Goal: Task Accomplishment & Management: Manage account settings

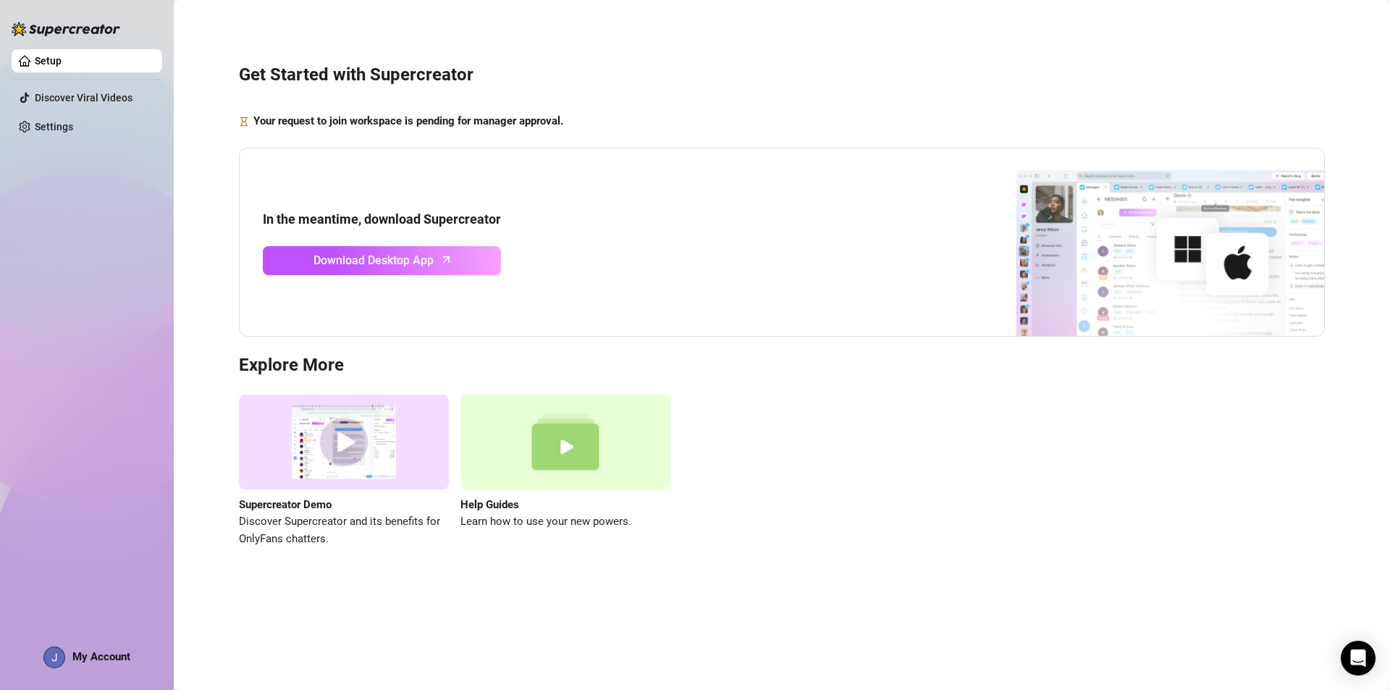
click at [62, 28] on img at bounding box center [66, 29] width 109 height 14
click at [41, 60] on link "Setup" at bounding box center [48, 61] width 27 height 12
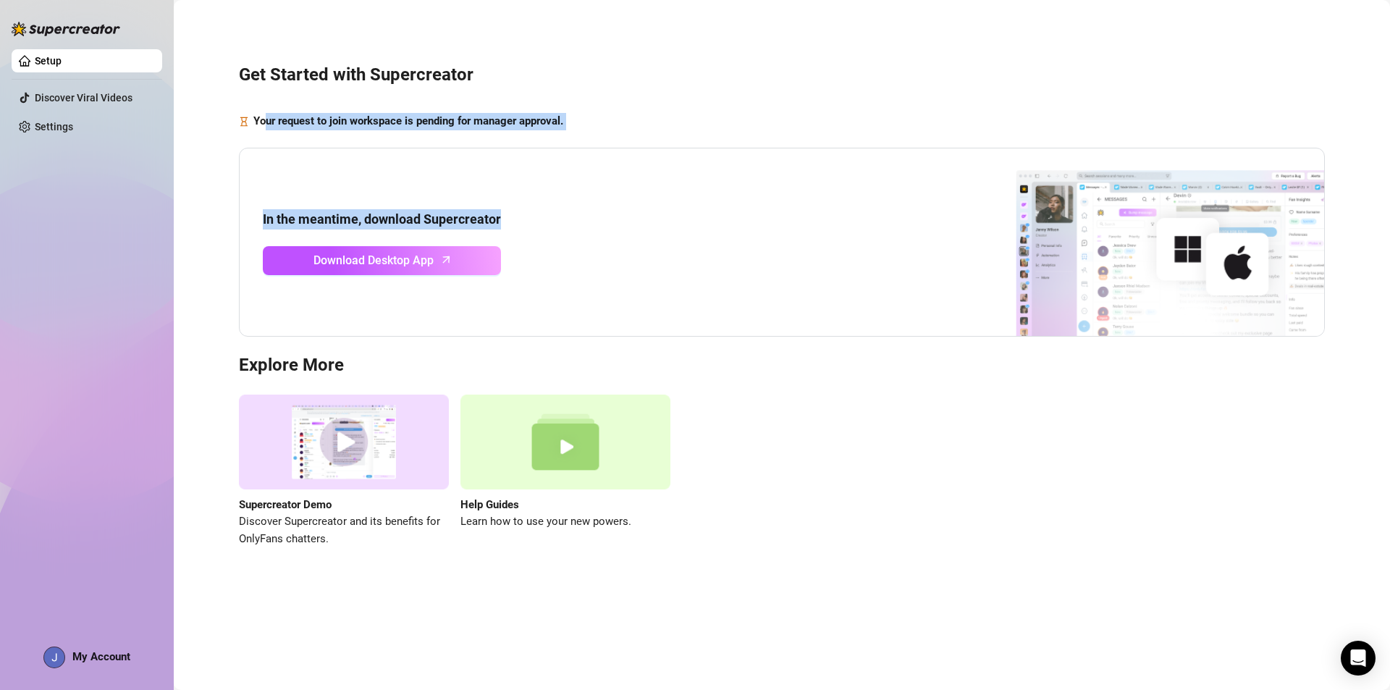
drag, startPoint x: 267, startPoint y: 117, endPoint x: 606, endPoint y: 179, distance: 344.3
click at [606, 187] on div "Get Started with Supercreator Your request to join workspace is pending for man…" at bounding box center [781, 297] width 1187 height 574
click at [615, 151] on div "In the meantime, download Supercreator Download Desktop App" at bounding box center [782, 243] width 1086 height 190
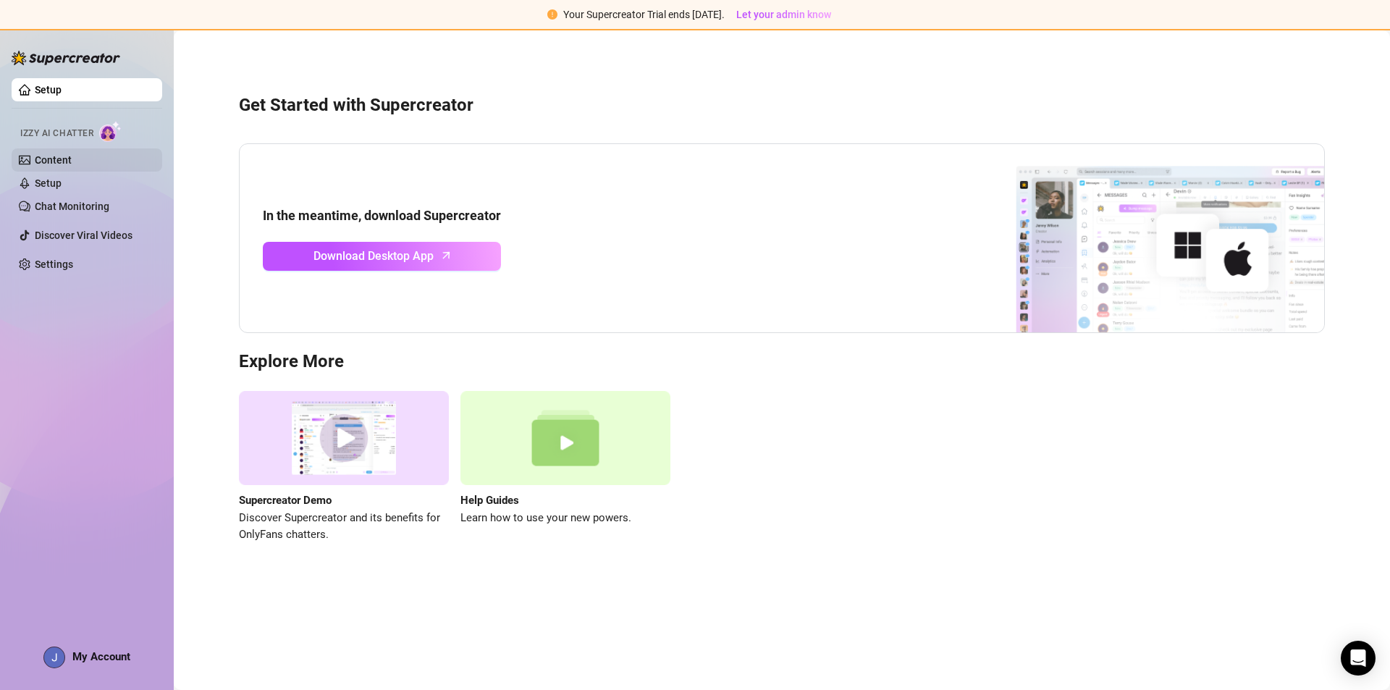
click at [56, 159] on link "Content" at bounding box center [53, 160] width 37 height 12
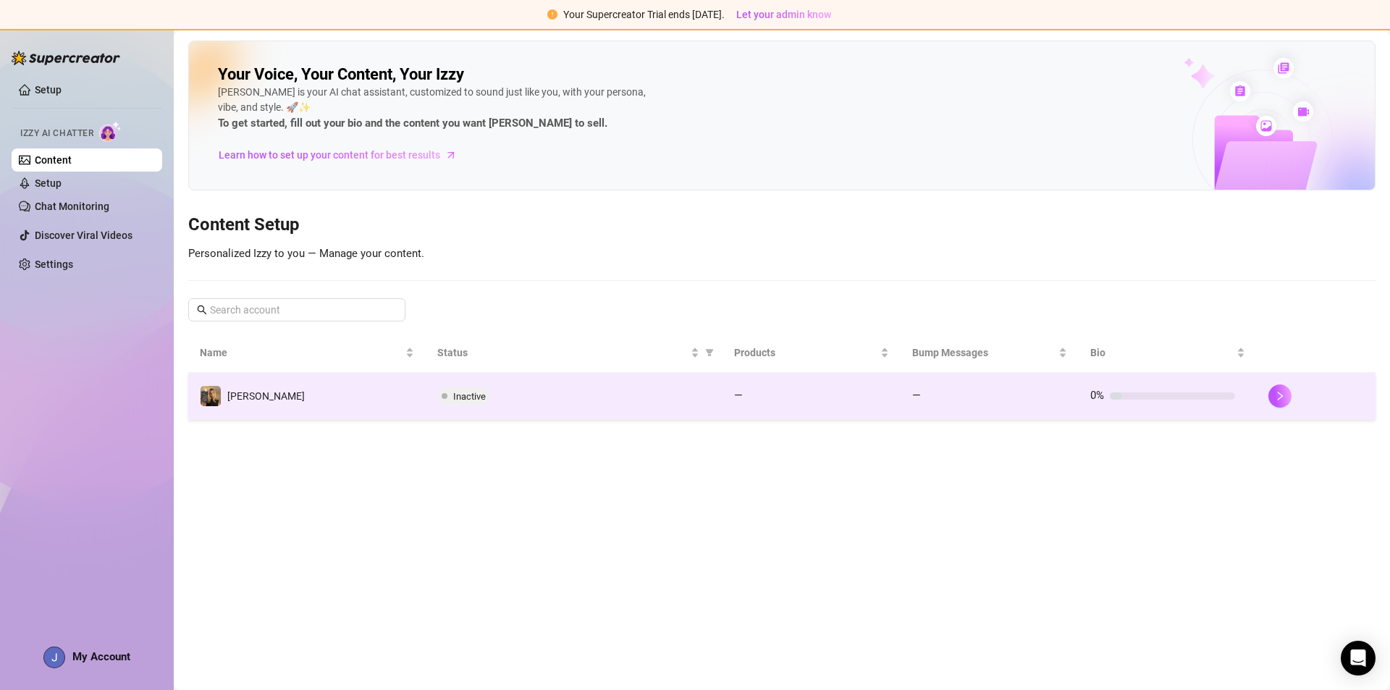
click at [367, 392] on td "kendall" at bounding box center [306, 396] width 237 height 47
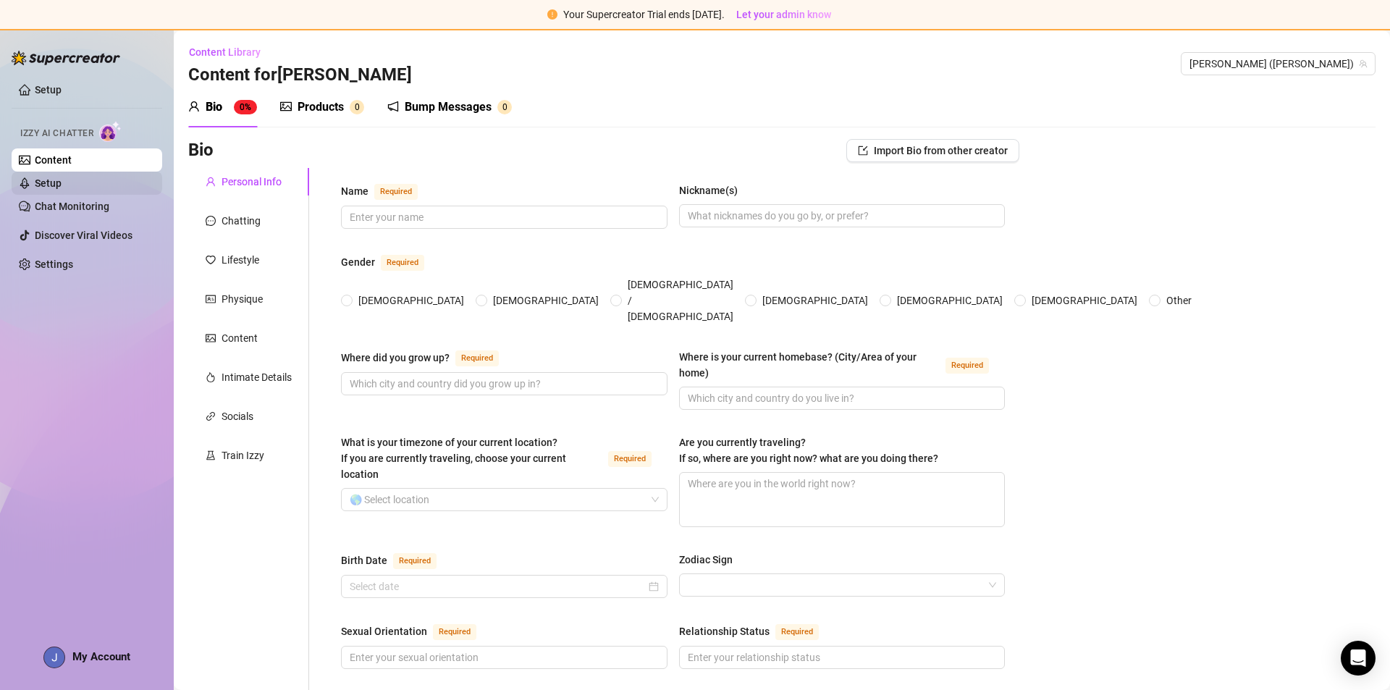
click at [62, 185] on link "Setup" at bounding box center [48, 183] width 27 height 12
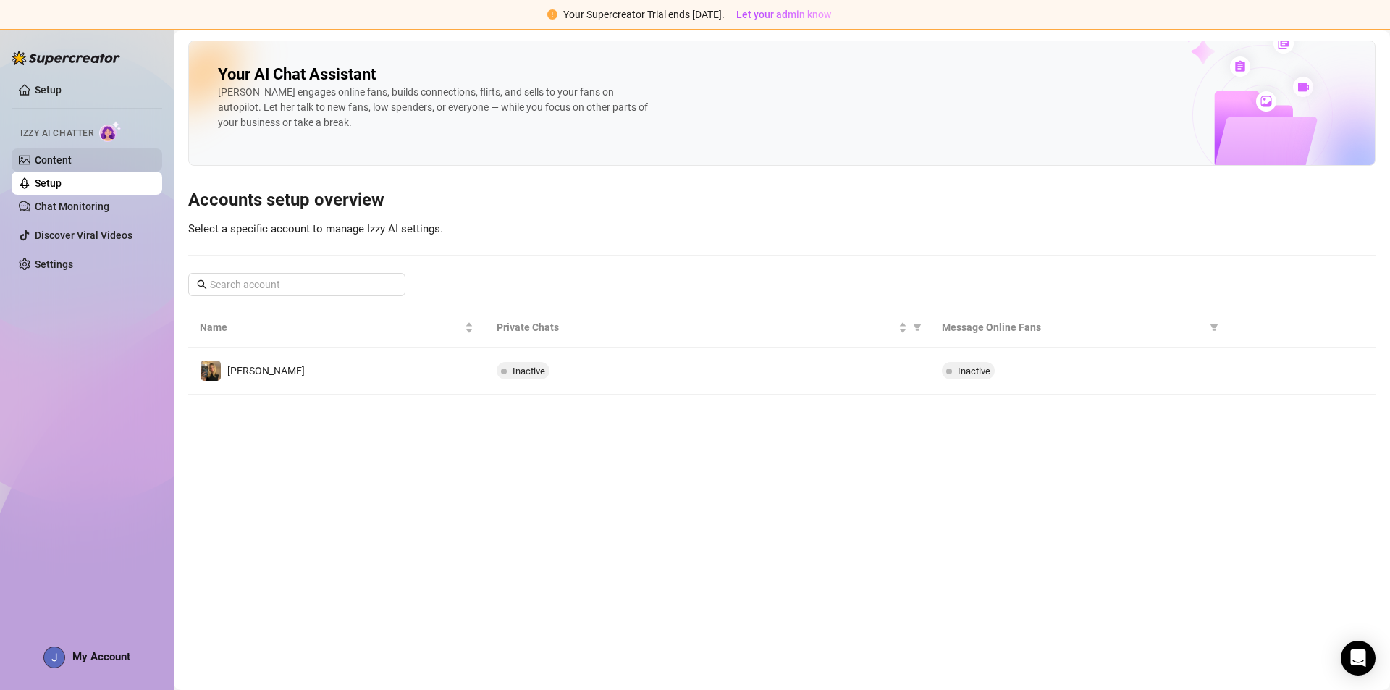
click at [72, 161] on link "Content" at bounding box center [53, 160] width 37 height 12
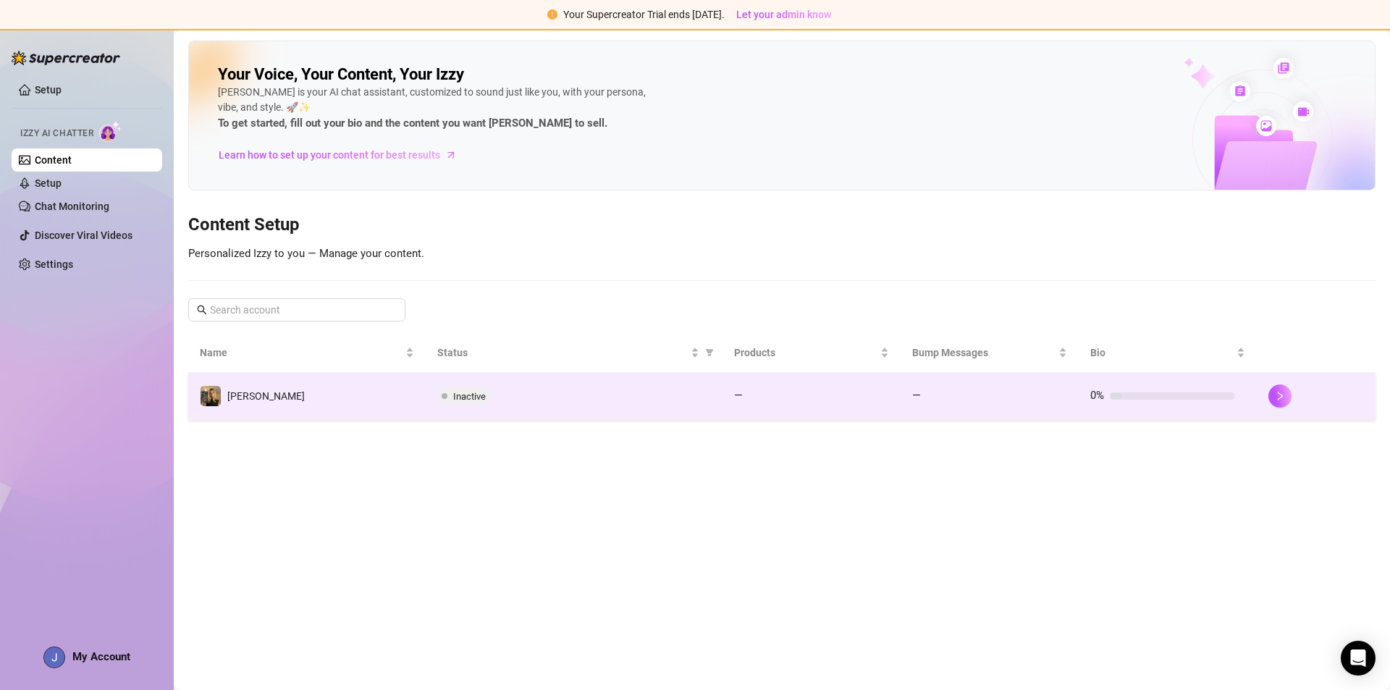
click at [283, 399] on td "kendall" at bounding box center [306, 396] width 237 height 47
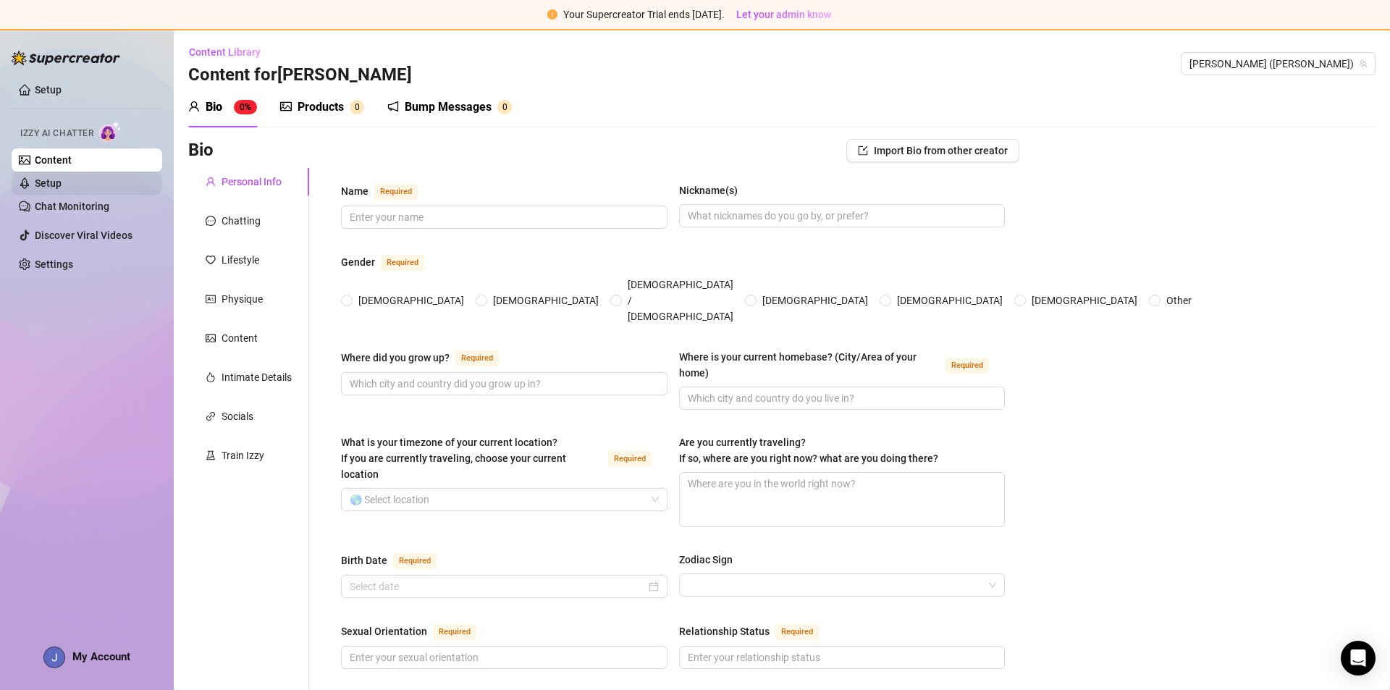
click at [62, 189] on link "Setup" at bounding box center [48, 183] width 27 height 12
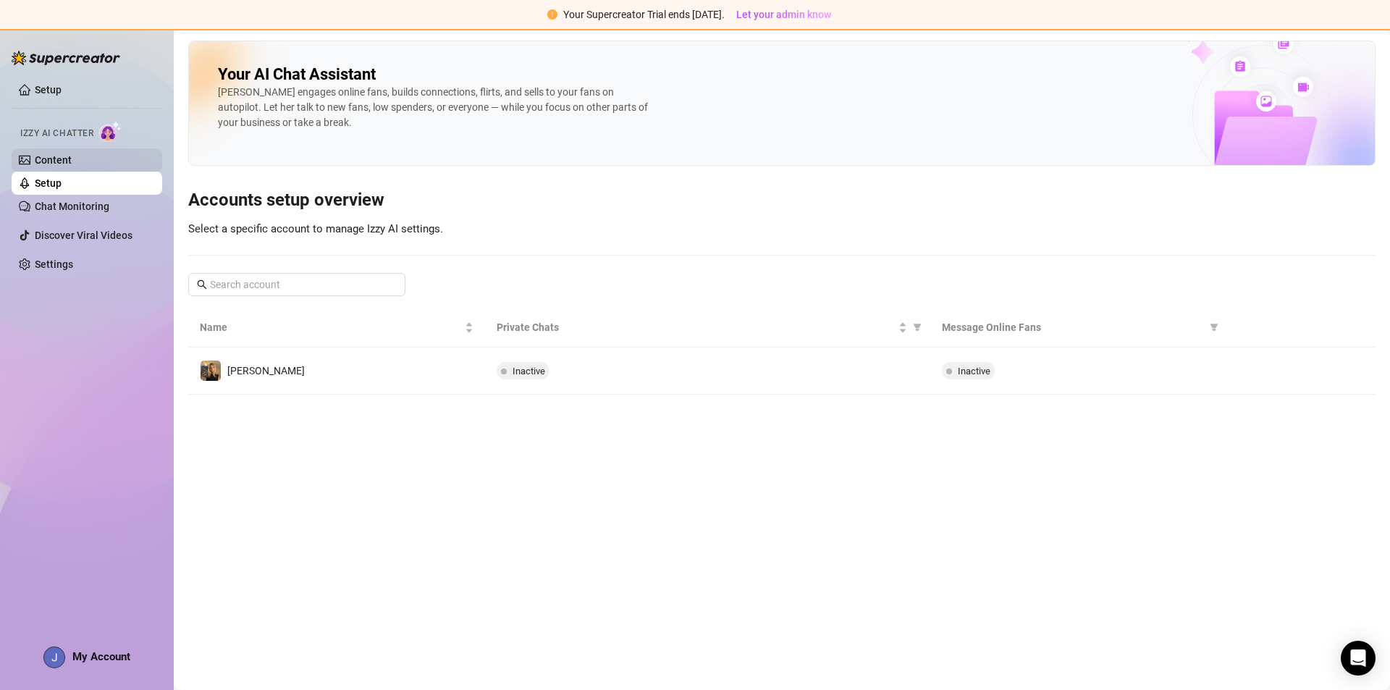
click at [72, 161] on link "Content" at bounding box center [53, 160] width 37 height 12
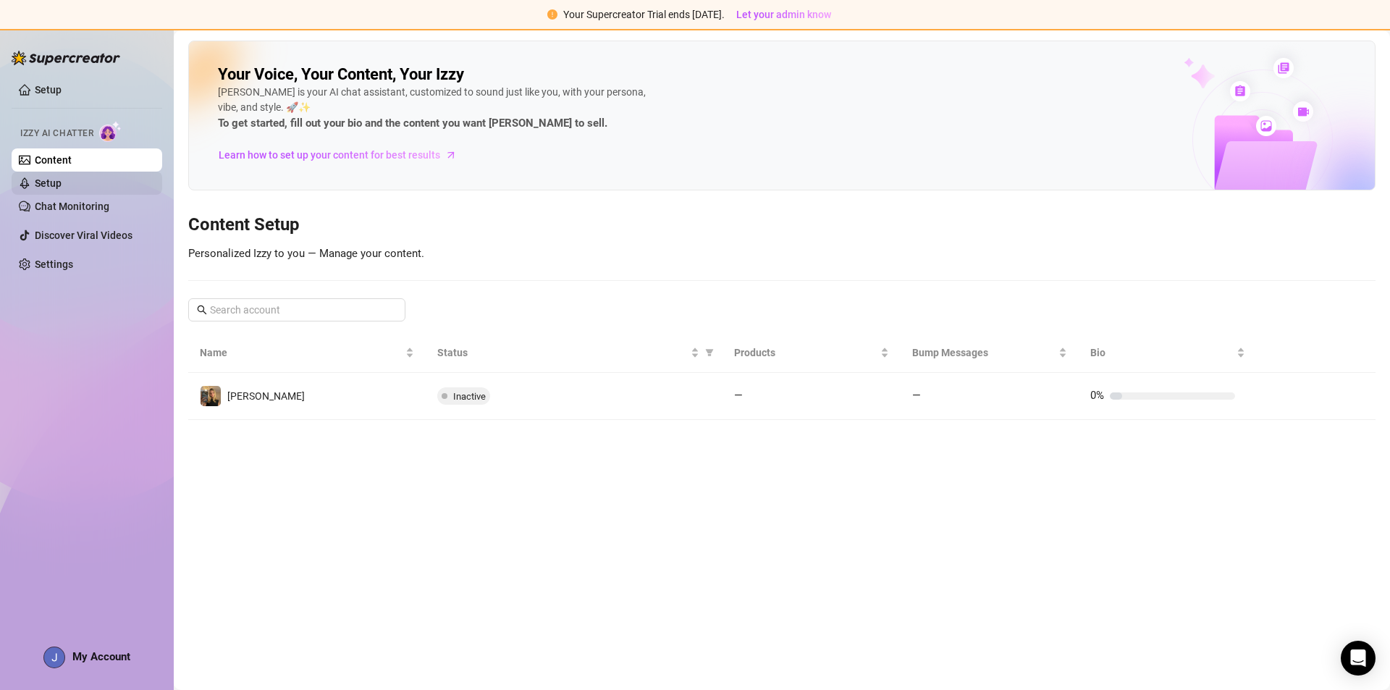
click at [62, 187] on link "Setup" at bounding box center [48, 183] width 27 height 12
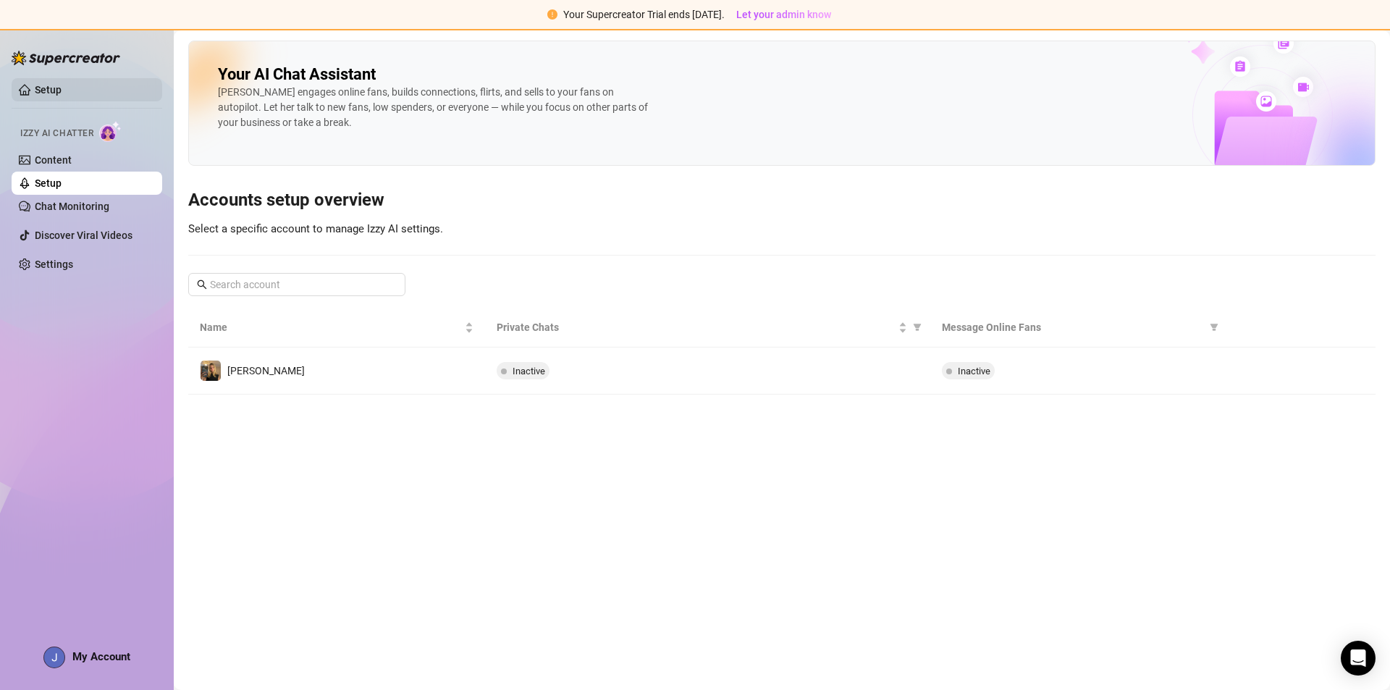
click at [42, 90] on link "Setup" at bounding box center [48, 90] width 27 height 12
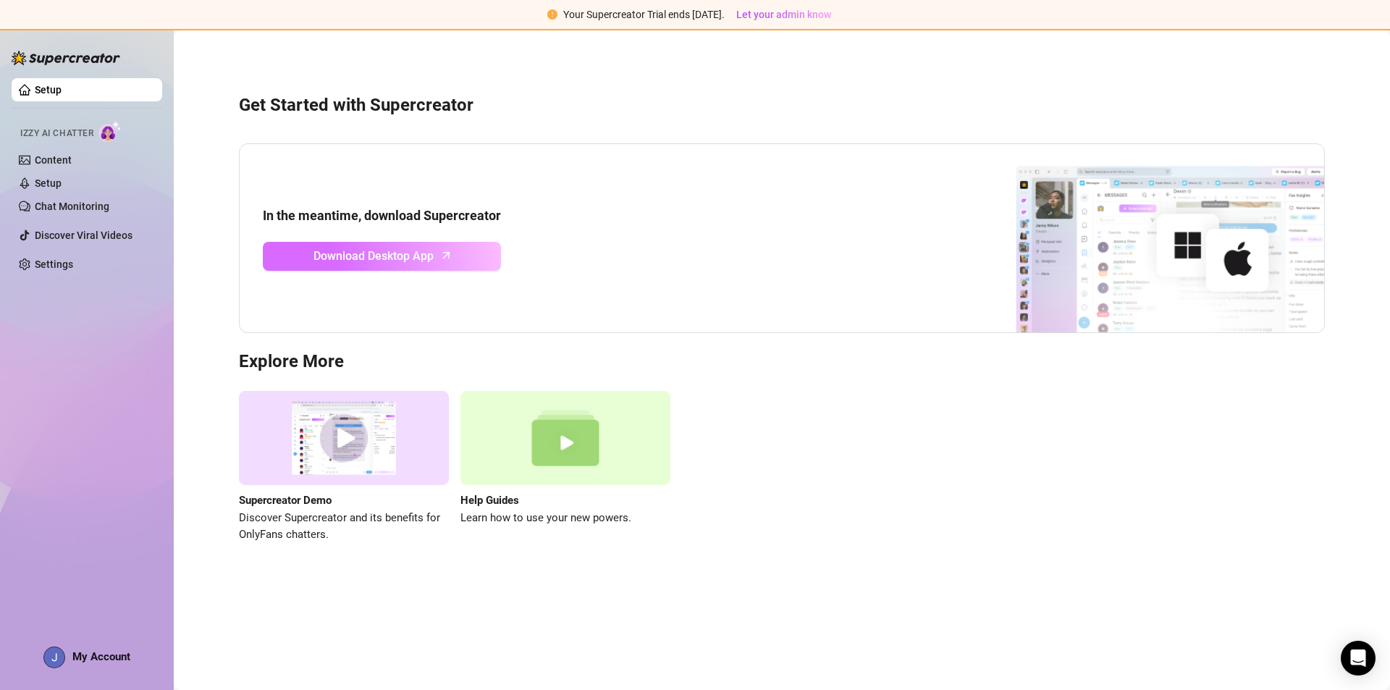
click at [341, 257] on span "Download Desktop App" at bounding box center [373, 256] width 120 height 18
click at [337, 268] on link "Download Desktop App" at bounding box center [382, 256] width 238 height 29
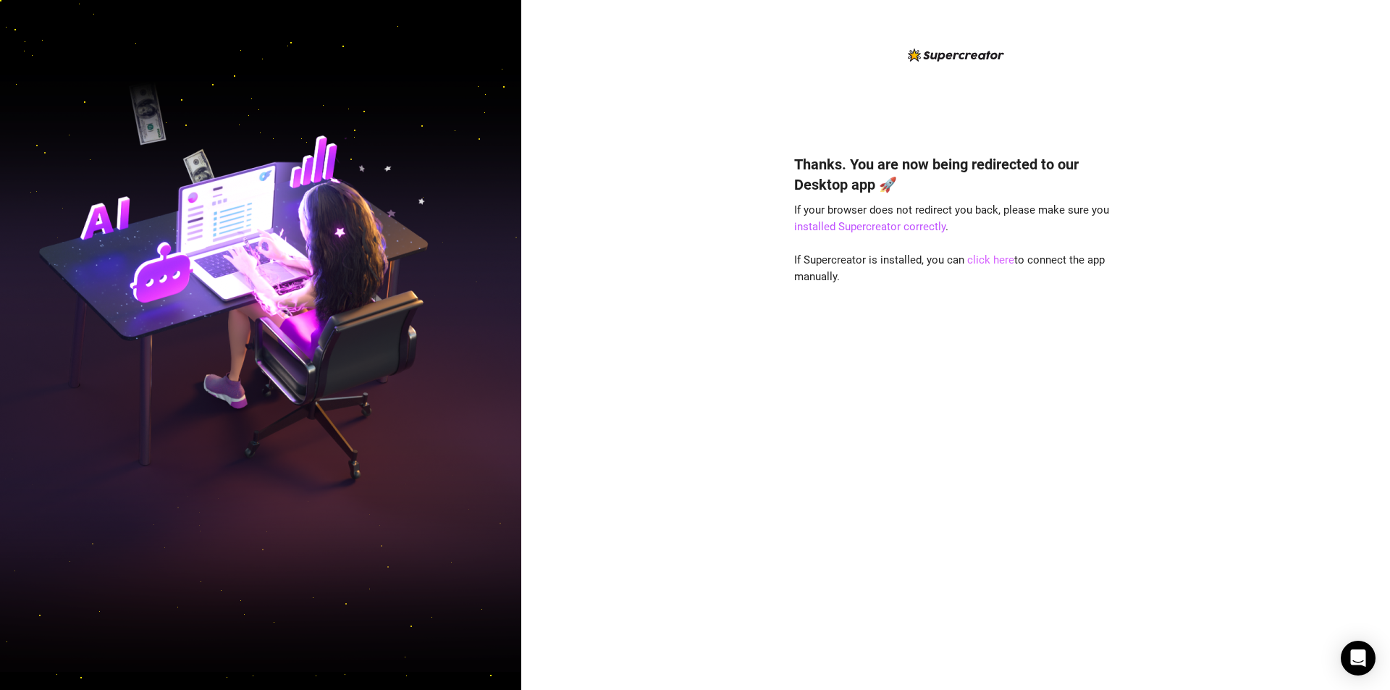
click at [997, 256] on link "click here" at bounding box center [990, 259] width 47 height 13
drag, startPoint x: 869, startPoint y: 276, endPoint x: 790, endPoint y: 263, distance: 79.4
click at [793, 263] on div "Thanks. You are now being redirected to our Desktop app 🚀 If your browser does …" at bounding box center [955, 345] width 869 height 690
click at [1188, 140] on div "Thanks. You are now being redirected to our Desktop app 🚀 If your browser does …" at bounding box center [955, 345] width 869 height 690
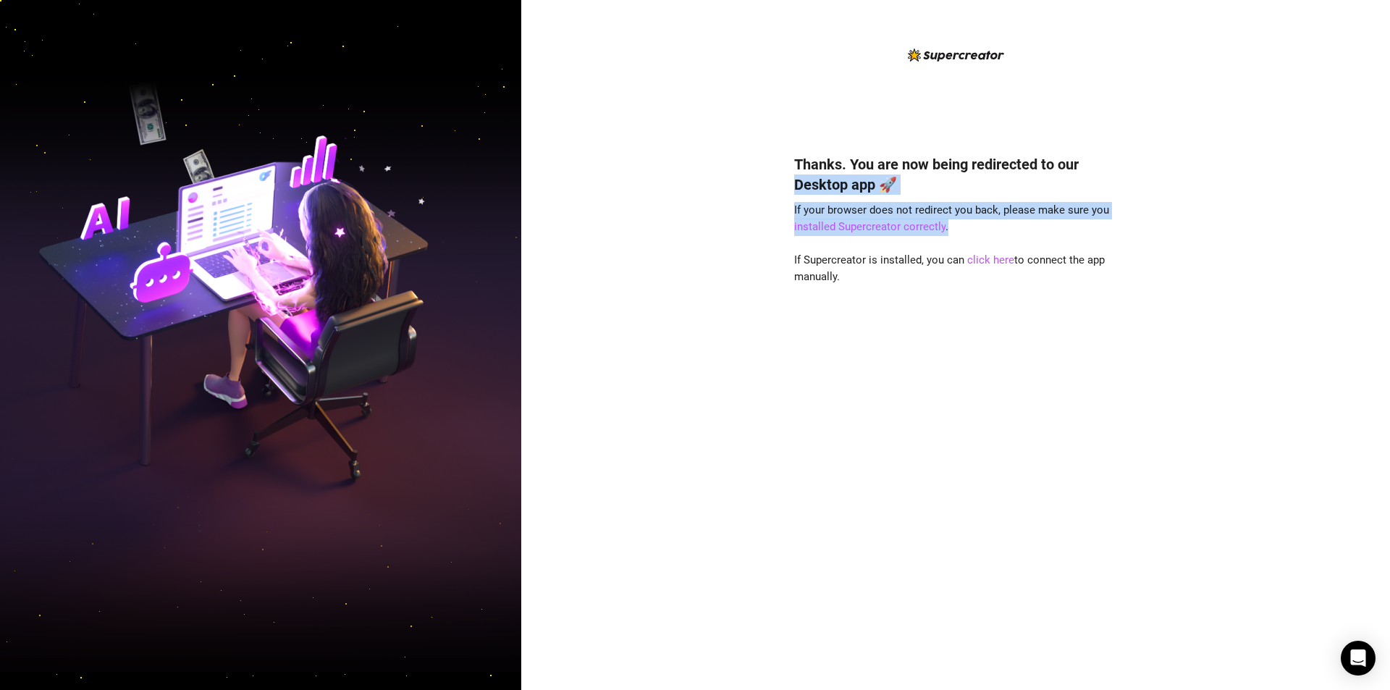
drag, startPoint x: 992, startPoint y: 233, endPoint x: 704, endPoint y: 181, distance: 293.5
click at [710, 182] on div "Thanks. You are now being redirected to our Desktop app 🚀 If your browser does …" at bounding box center [955, 345] width 869 height 690
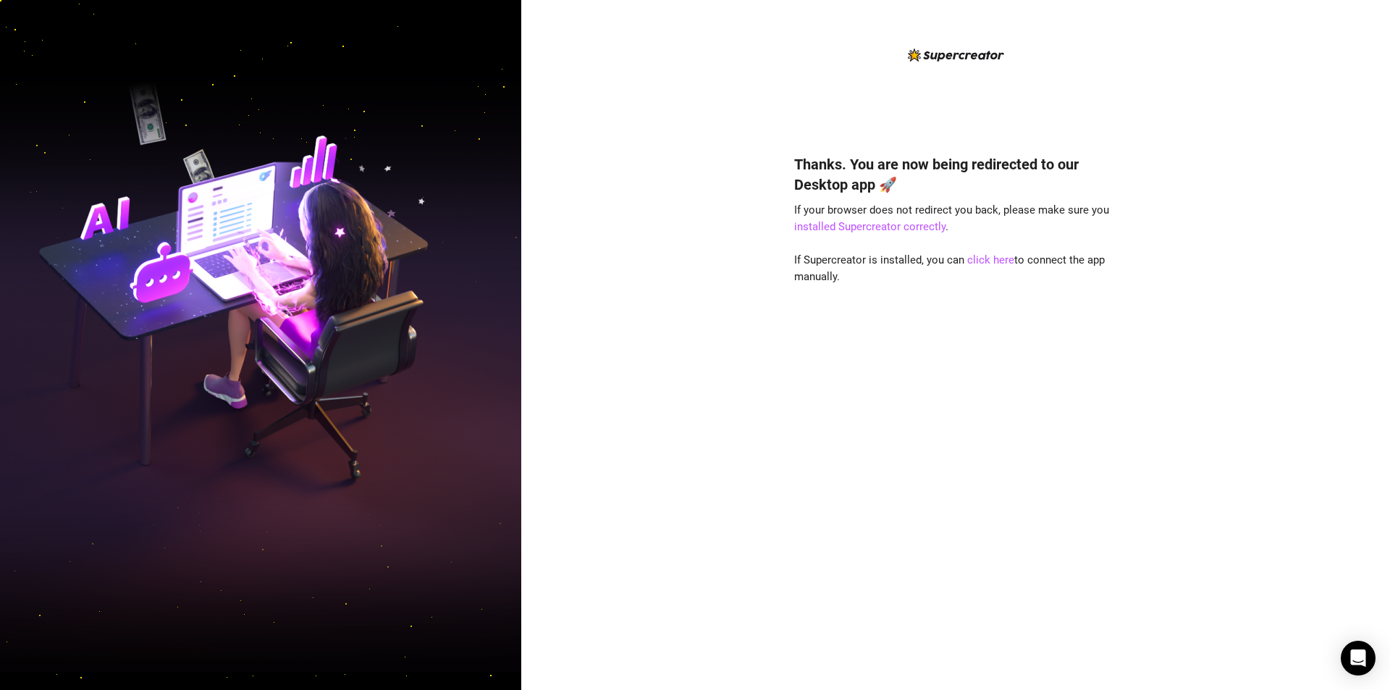
click at [761, 169] on div "Thanks. You are now being redirected to our Desktop app 🚀 If your browser does …" at bounding box center [955, 345] width 869 height 690
drag, startPoint x: 783, startPoint y: 163, endPoint x: 941, endPoint y: 318, distance: 221.1
click at [941, 318] on div "Thanks. You are now being redirected to our Desktop app 🚀 If your browser does …" at bounding box center [955, 345] width 869 height 690
click at [958, 324] on div "Thanks. You are now being redirected to our Desktop app 🚀 If your browser does …" at bounding box center [955, 401] width 323 height 532
click at [927, 472] on div "Thanks. You are now being redirected to our Desktop app 🚀 If your browser does …" at bounding box center [955, 401] width 323 height 532
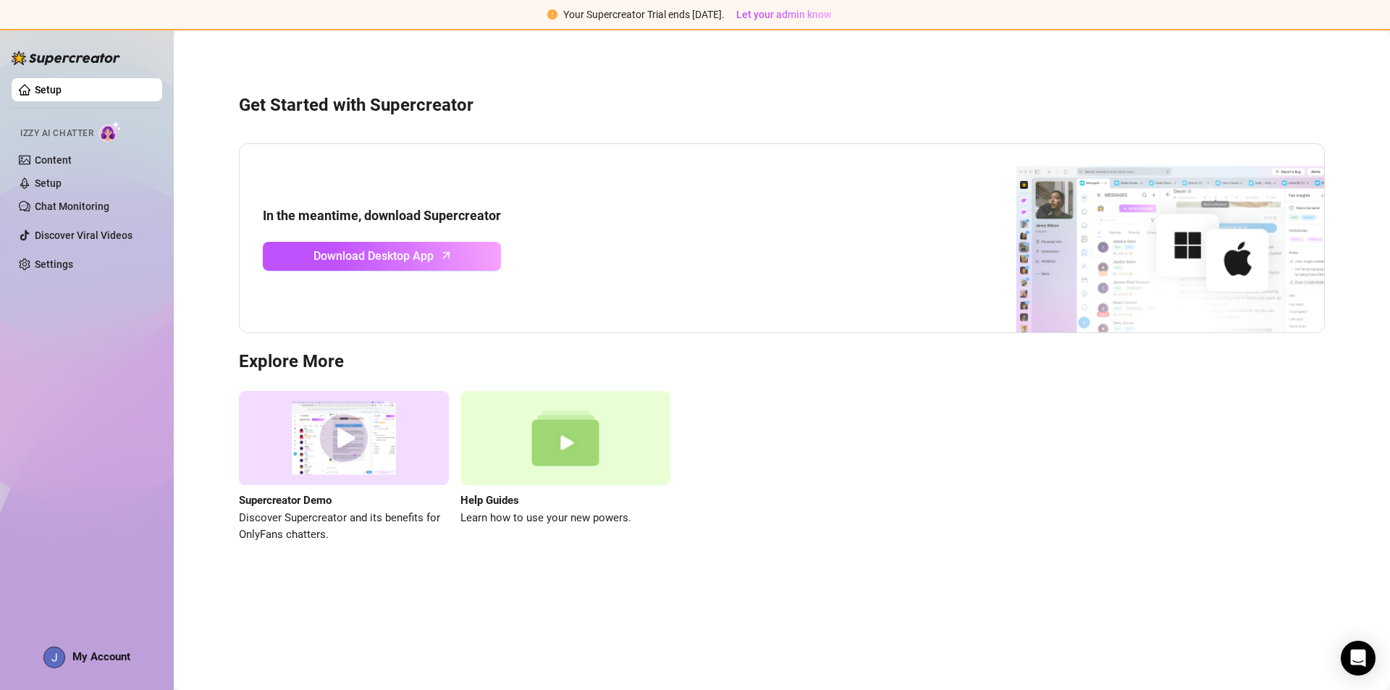
click at [73, 270] on link "Settings" at bounding box center [54, 264] width 38 height 12
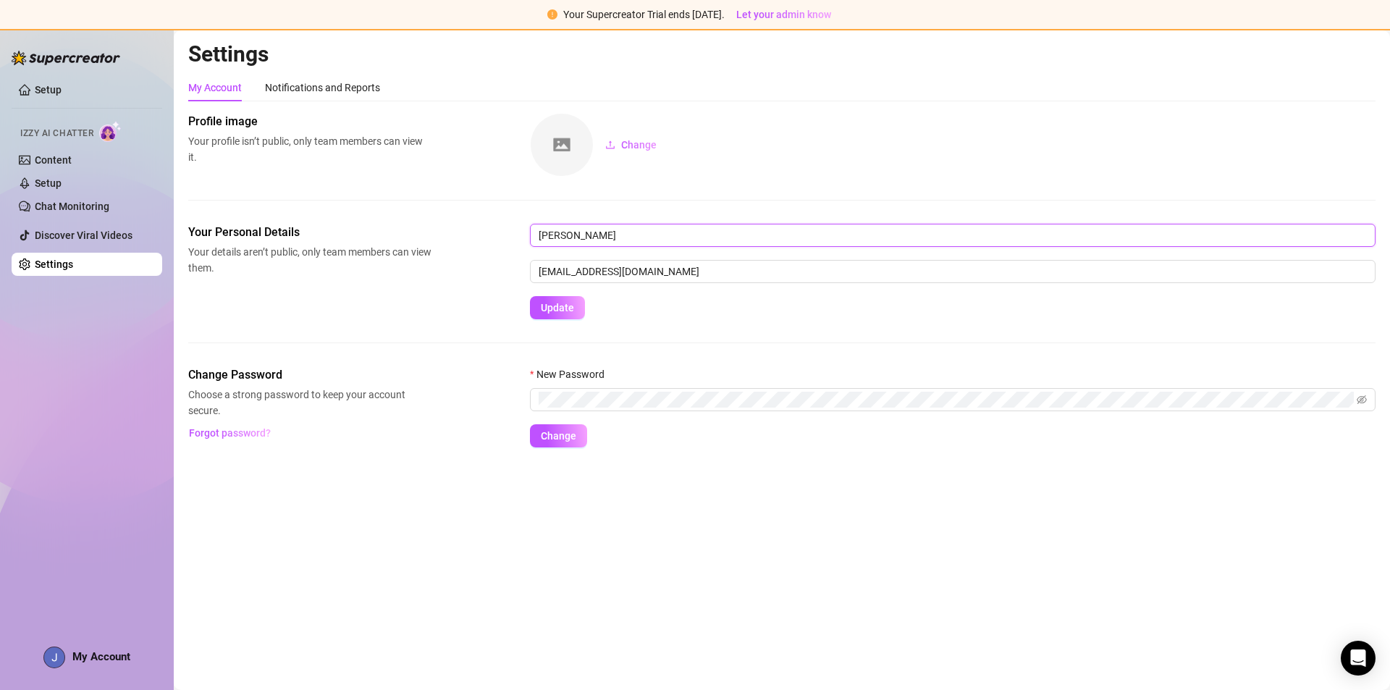
drag, startPoint x: 566, startPoint y: 228, endPoint x: 353, endPoint y: 211, distance: 213.5
click at [366, 213] on div "Profile image Your profile isn’t public, only team members can view it. Change …" at bounding box center [781, 280] width 1187 height 334
type input "Nassim"
drag, startPoint x: 570, startPoint y: 305, endPoint x: 792, endPoint y: 311, distance: 222.3
click at [573, 305] on button "Update" at bounding box center [557, 307] width 55 height 23
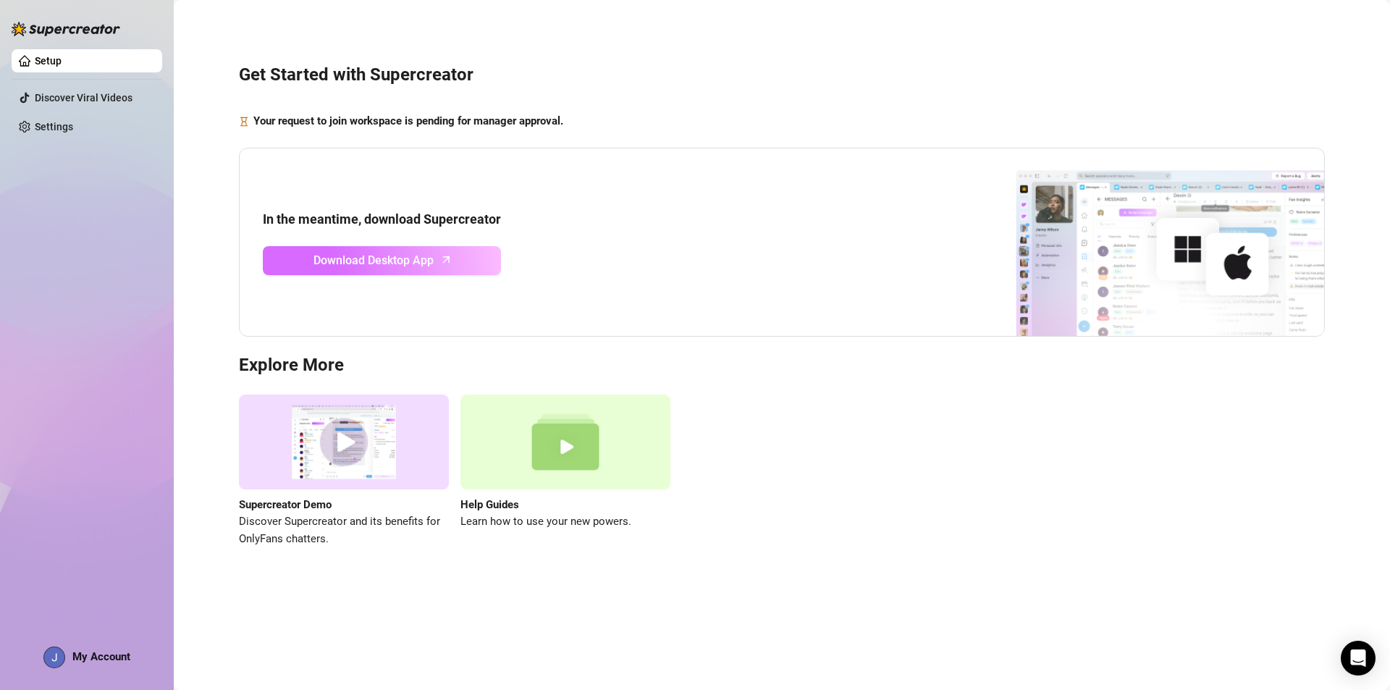
click at [318, 261] on span "Download Desktop App" at bounding box center [373, 260] width 120 height 18
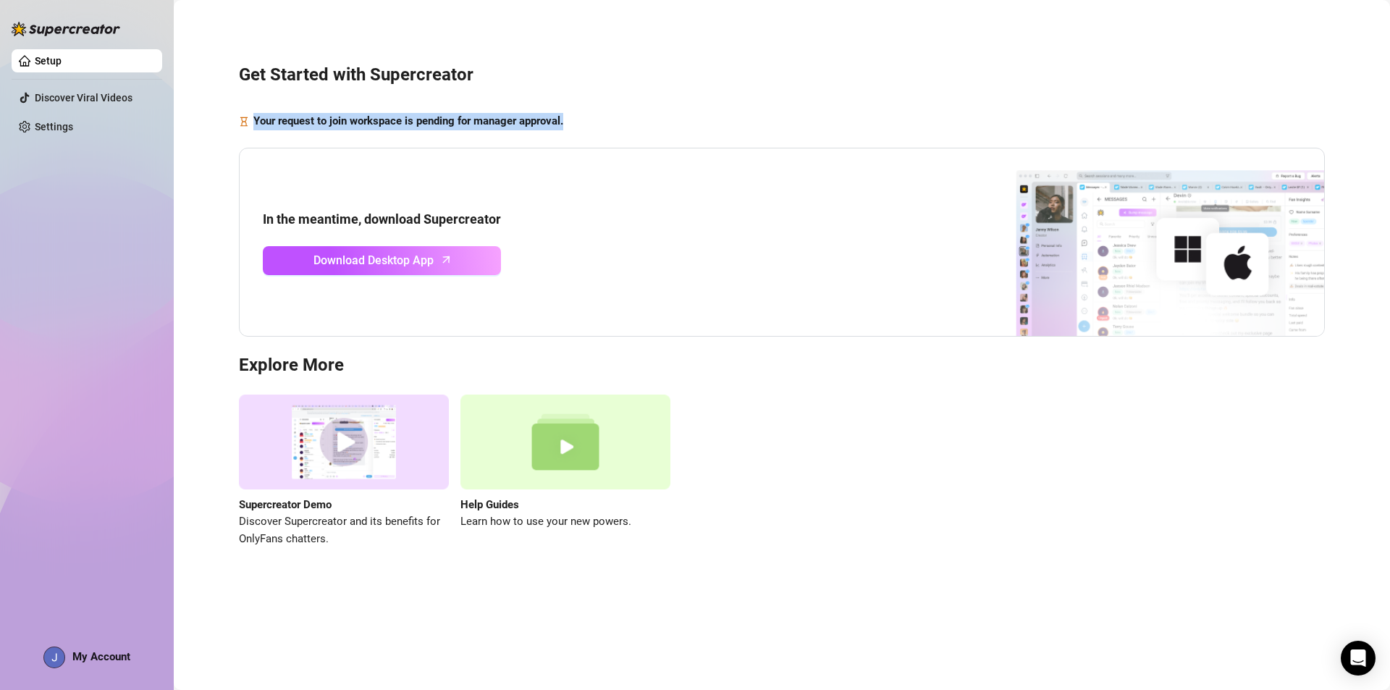
drag, startPoint x: 253, startPoint y: 124, endPoint x: 571, endPoint y: 137, distance: 318.0
click at [571, 137] on div "Get Started with Supercreator Your request to join workspace is pending for man…" at bounding box center [781, 297] width 1187 height 574
click at [253, 118] on strong "Your request to join workspace is pending for manager approval." at bounding box center [408, 120] width 310 height 13
drag, startPoint x: 253, startPoint y: 120, endPoint x: 562, endPoint y: 127, distance: 309.1
click at [520, 131] on div "Get Started with Supercreator Your request to join workspace is pending for man…" at bounding box center [781, 297] width 1187 height 574
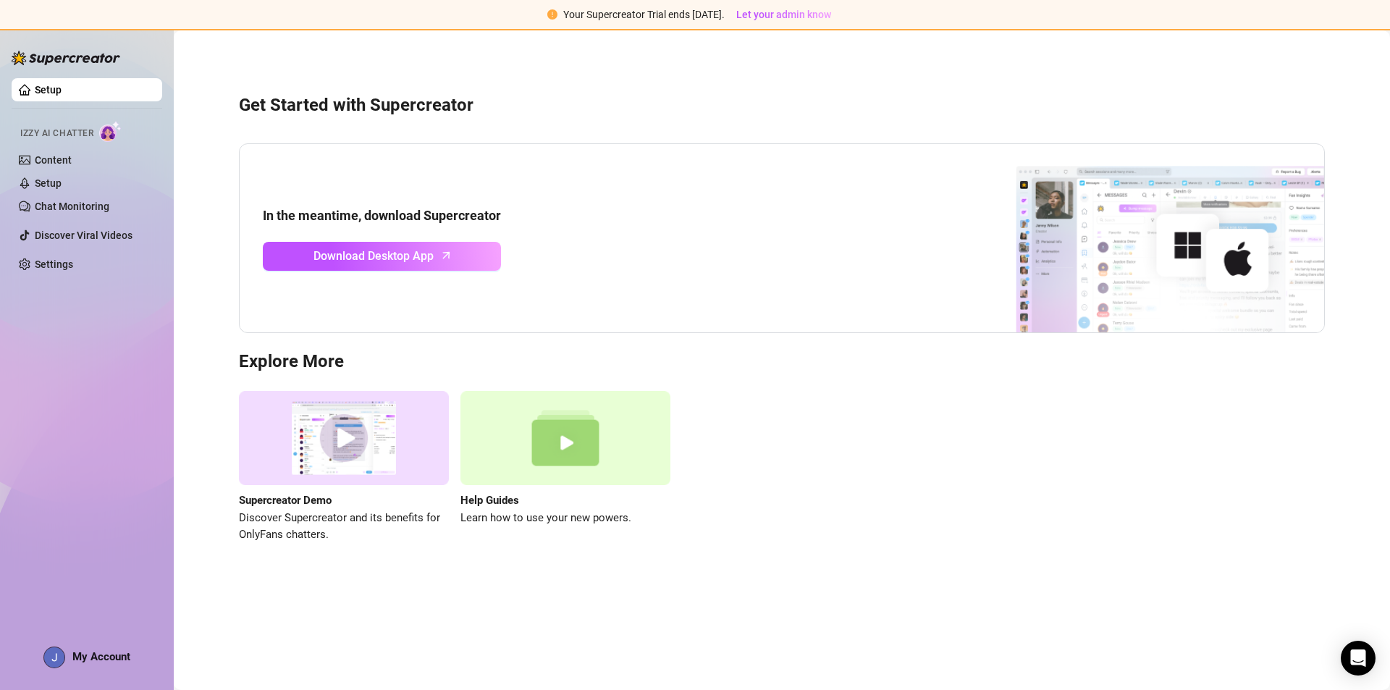
click at [195, 324] on div "Get Started with Supercreator In the meantime, download Supercreator Download D…" at bounding box center [781, 310] width 1187 height 539
click at [61, 155] on link "Content" at bounding box center [53, 160] width 37 height 12
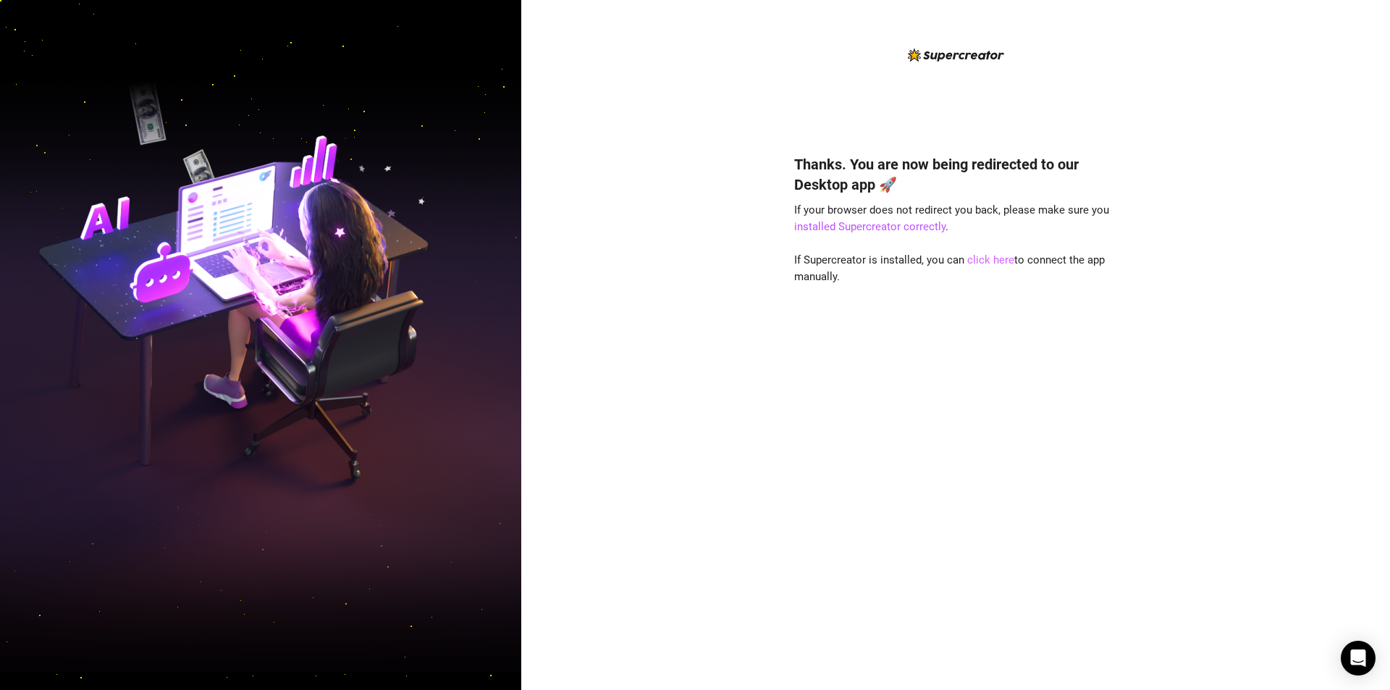
click at [986, 261] on link "click here" at bounding box center [990, 259] width 47 height 13
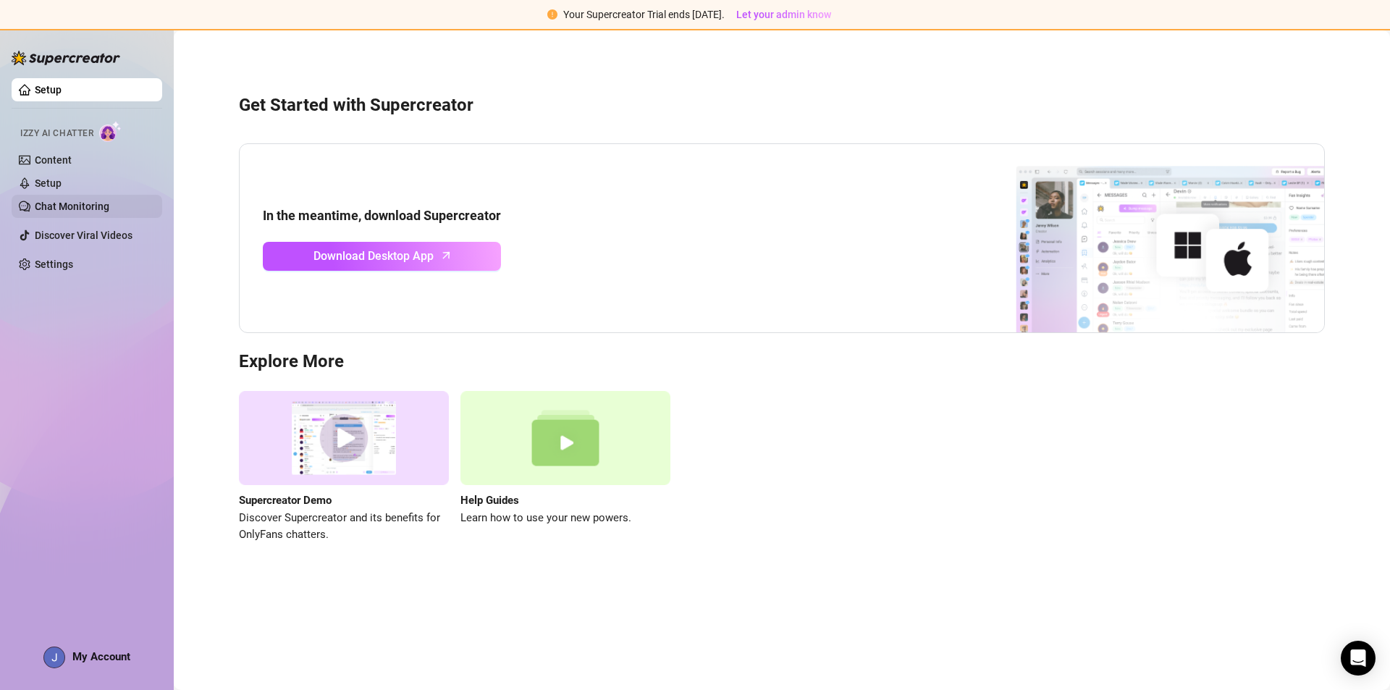
click at [75, 200] on link "Chat Monitoring" at bounding box center [72, 206] width 75 height 12
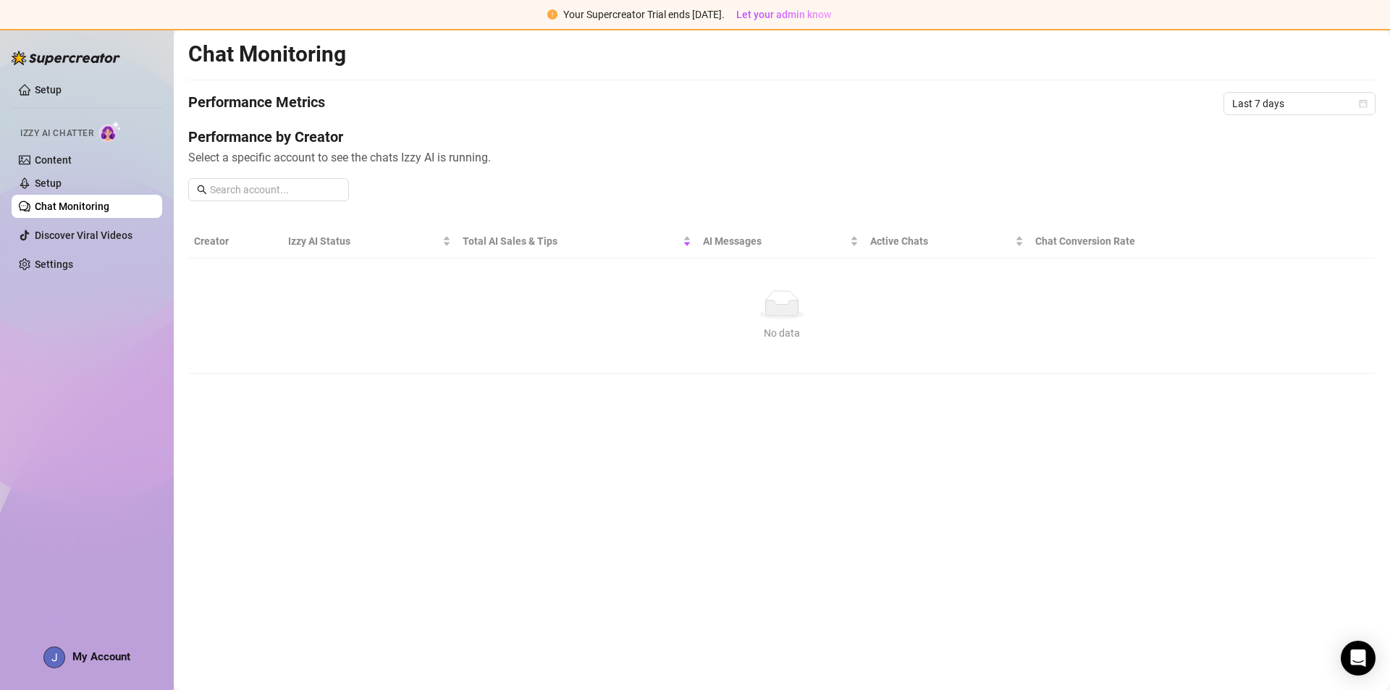
click at [227, 237] on th "Creator" at bounding box center [235, 241] width 94 height 34
click at [220, 242] on th "Creator" at bounding box center [235, 241] width 94 height 34
click at [60, 189] on link "Setup" at bounding box center [48, 183] width 27 height 12
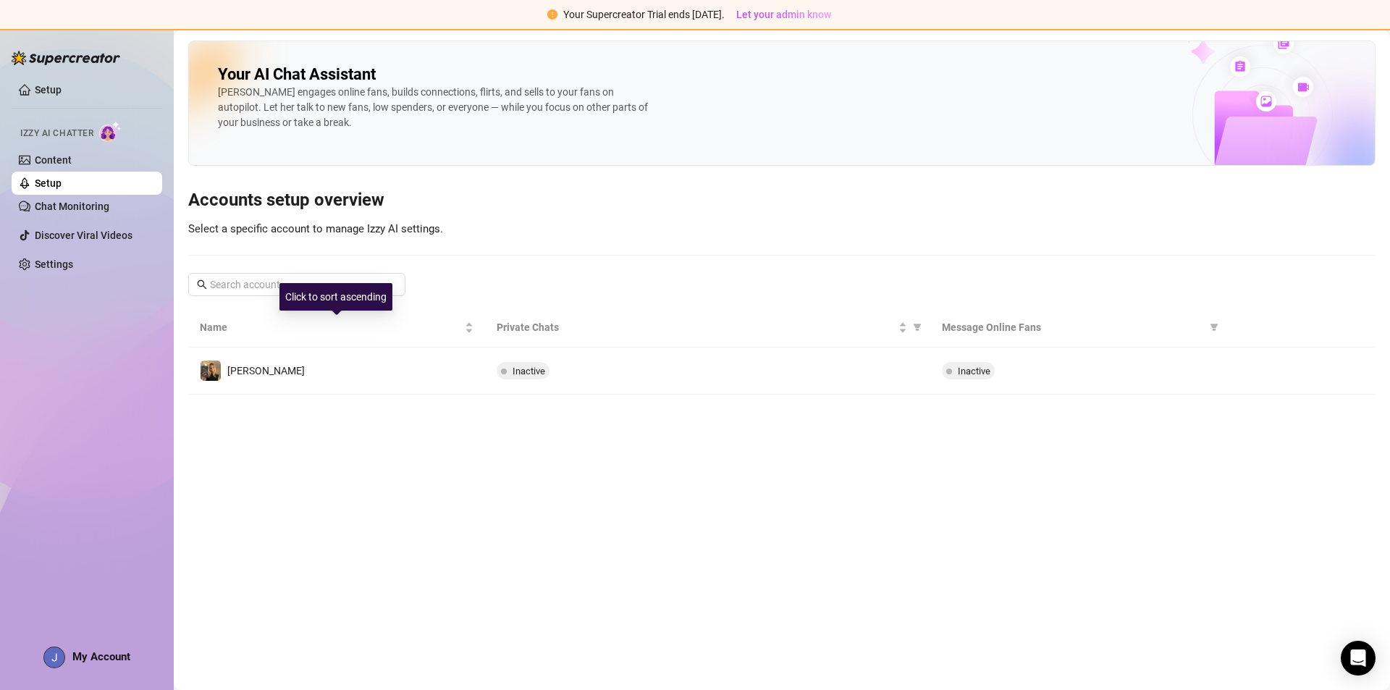
click at [264, 371] on td "[PERSON_NAME]" at bounding box center [336, 370] width 297 height 47
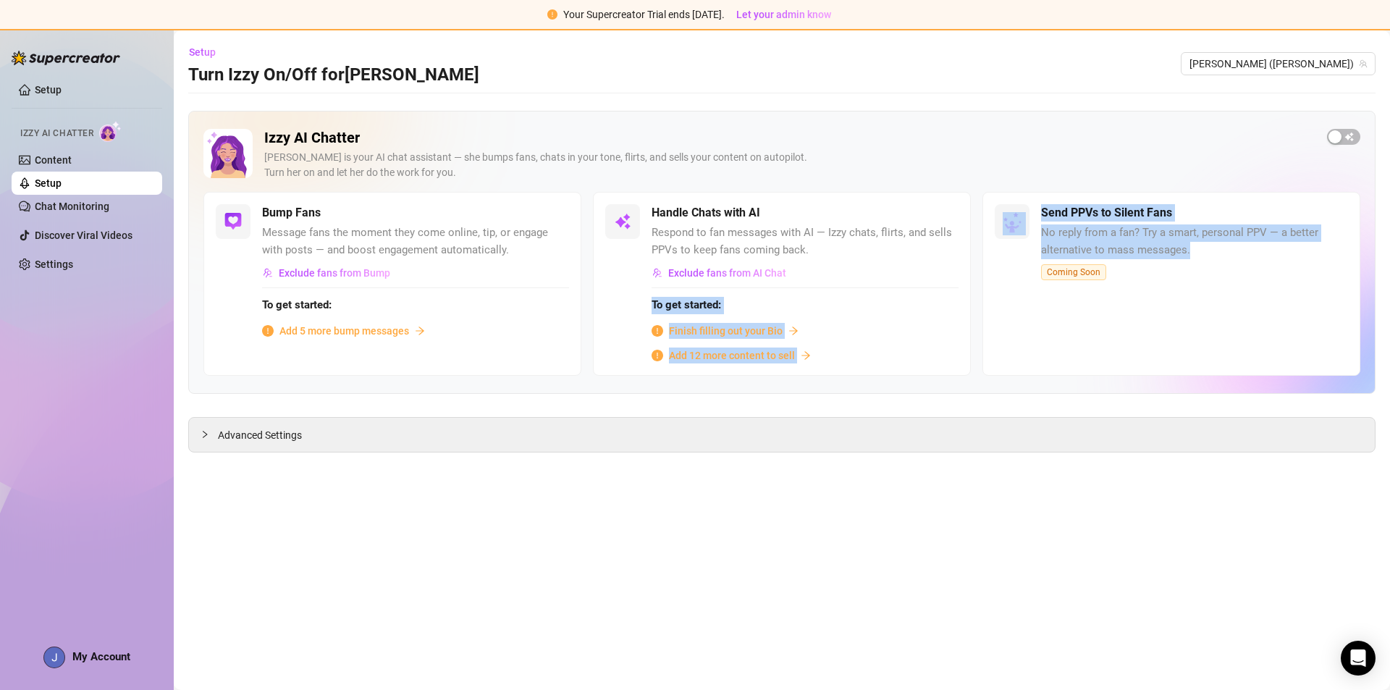
drag, startPoint x: 1186, startPoint y: 296, endPoint x: 953, endPoint y: 286, distance: 233.3
click at [953, 286] on div "Bump Fans Message fans the moment they come online, tip, or engage with posts —…" at bounding box center [781, 284] width 1157 height 184
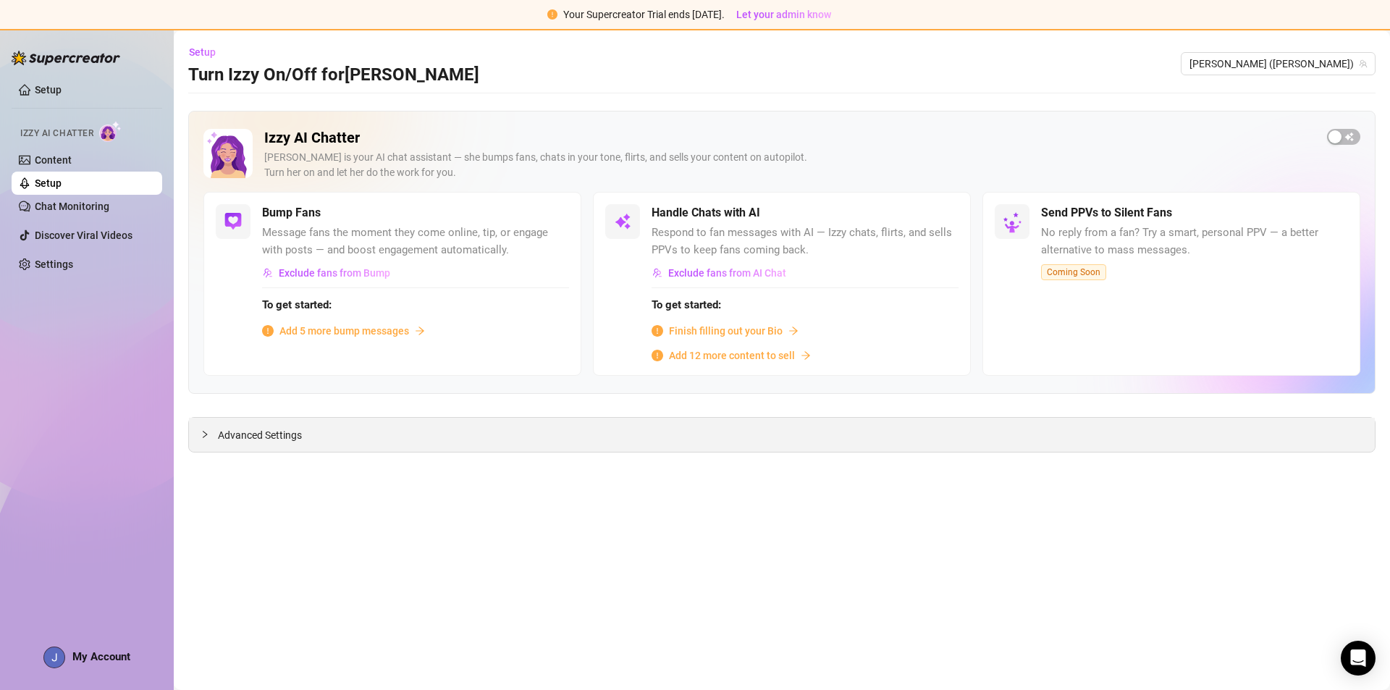
drag, startPoint x: 1061, startPoint y: 461, endPoint x: 1065, endPoint y: 452, distance: 9.7
click at [1061, 460] on main "Setup Turn Izzy On/Off for [PERSON_NAME] ([PERSON_NAME]) Izzy AI Chatter [PERSO…" at bounding box center [782, 359] width 1216 height 659
click at [64, 161] on link "Content" at bounding box center [53, 160] width 37 height 12
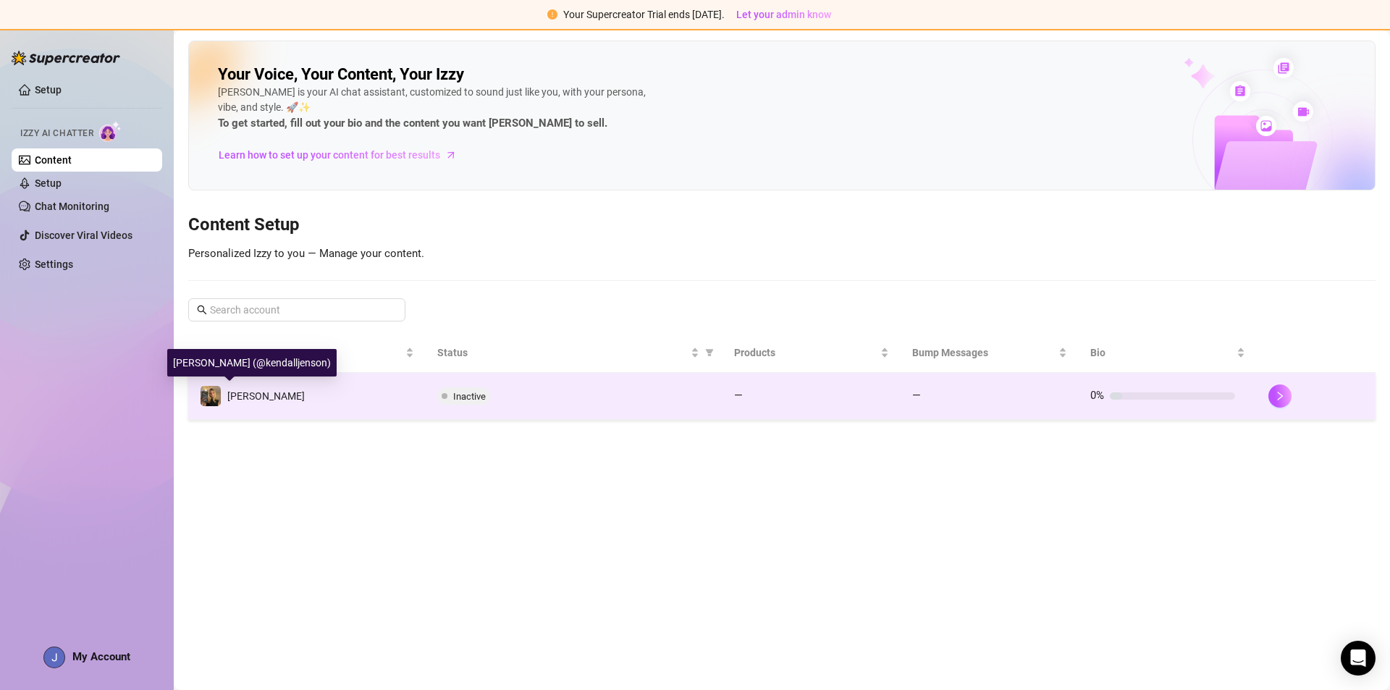
click at [216, 392] on img at bounding box center [210, 396] width 20 height 20
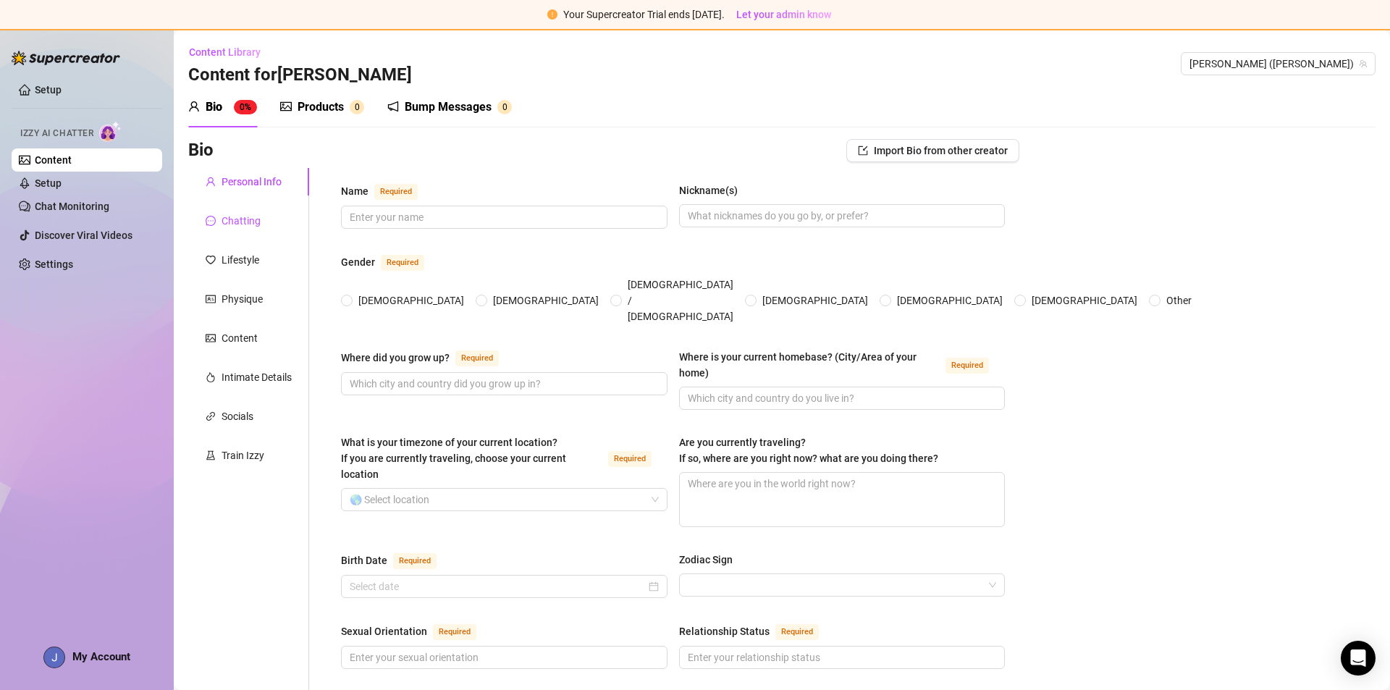
click at [248, 225] on div "Chatting" at bounding box center [240, 221] width 39 height 16
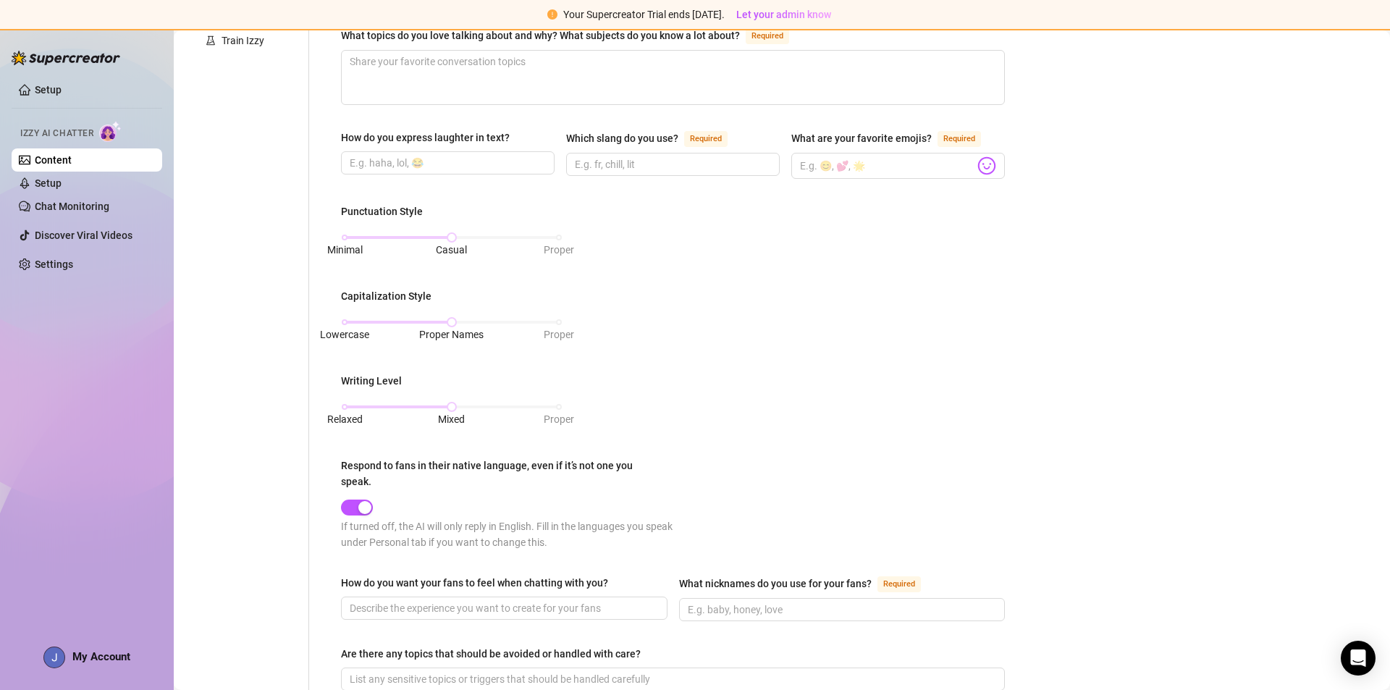
scroll to position [434, 0]
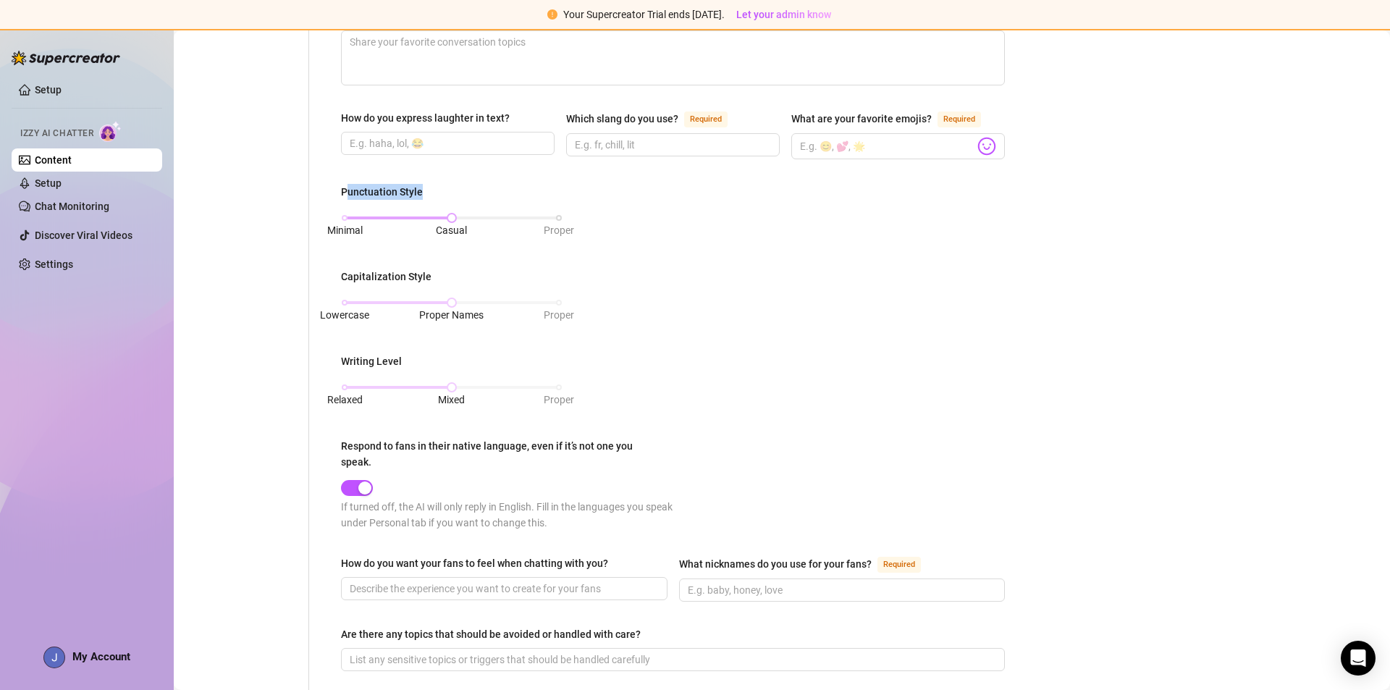
drag, startPoint x: 348, startPoint y: 193, endPoint x: 502, endPoint y: 213, distance: 155.4
click at [490, 208] on div "Punctuation Style Minimal Casual Proper" at bounding box center [451, 214] width 221 height 60
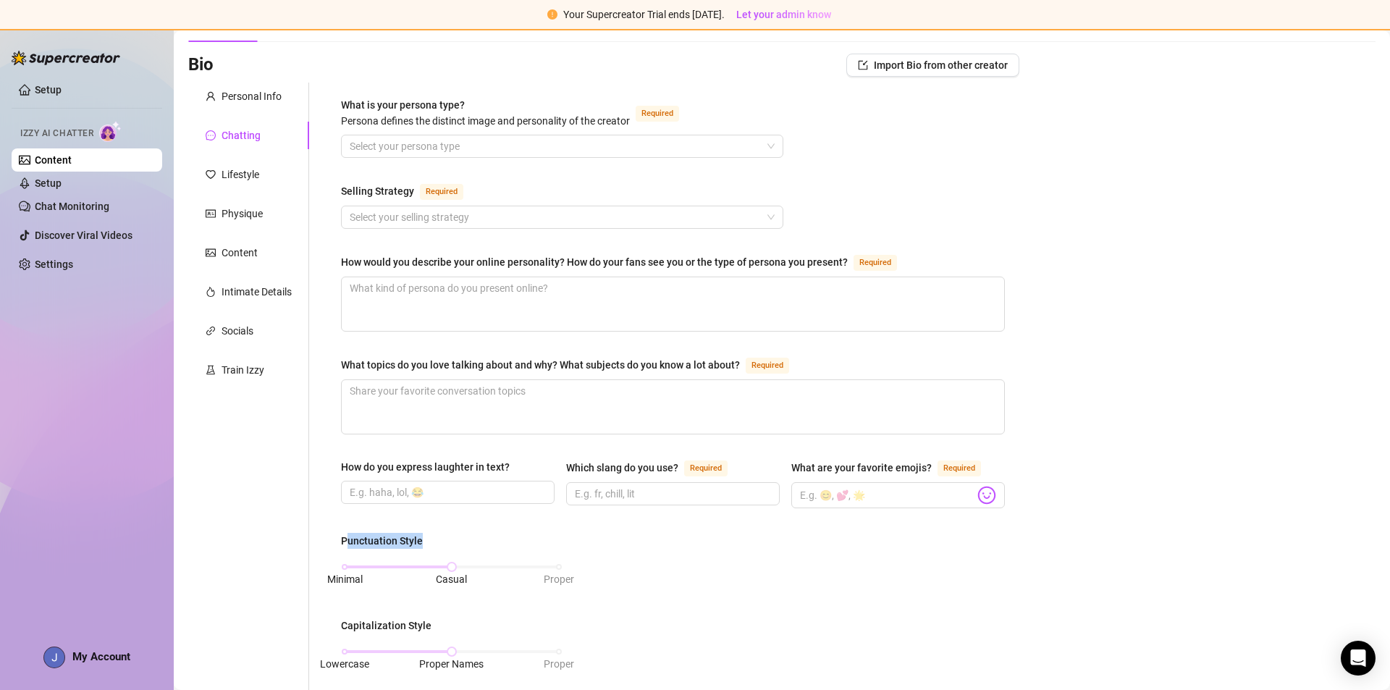
scroll to position [80, 0]
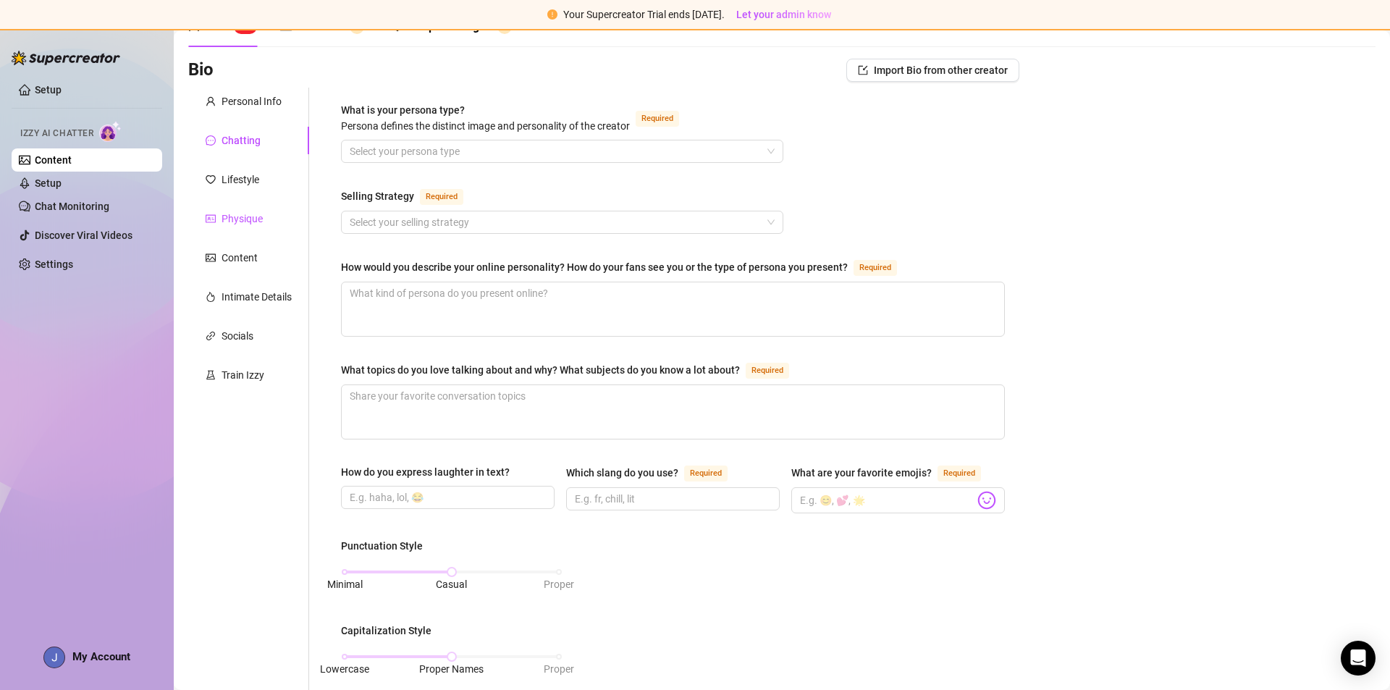
click at [245, 219] on div "Physique" at bounding box center [241, 219] width 41 height 16
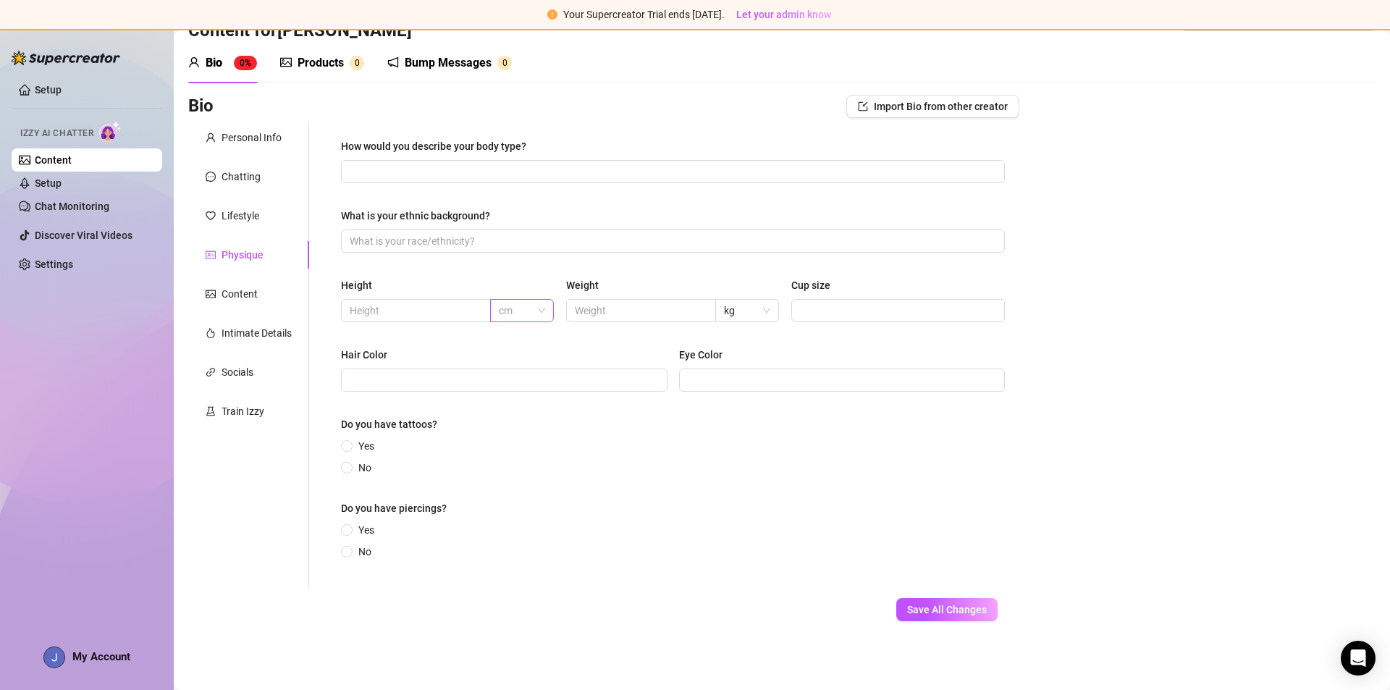
click at [516, 306] on span "cm" at bounding box center [522, 311] width 47 height 22
click at [515, 305] on span "cm" at bounding box center [522, 311] width 47 height 22
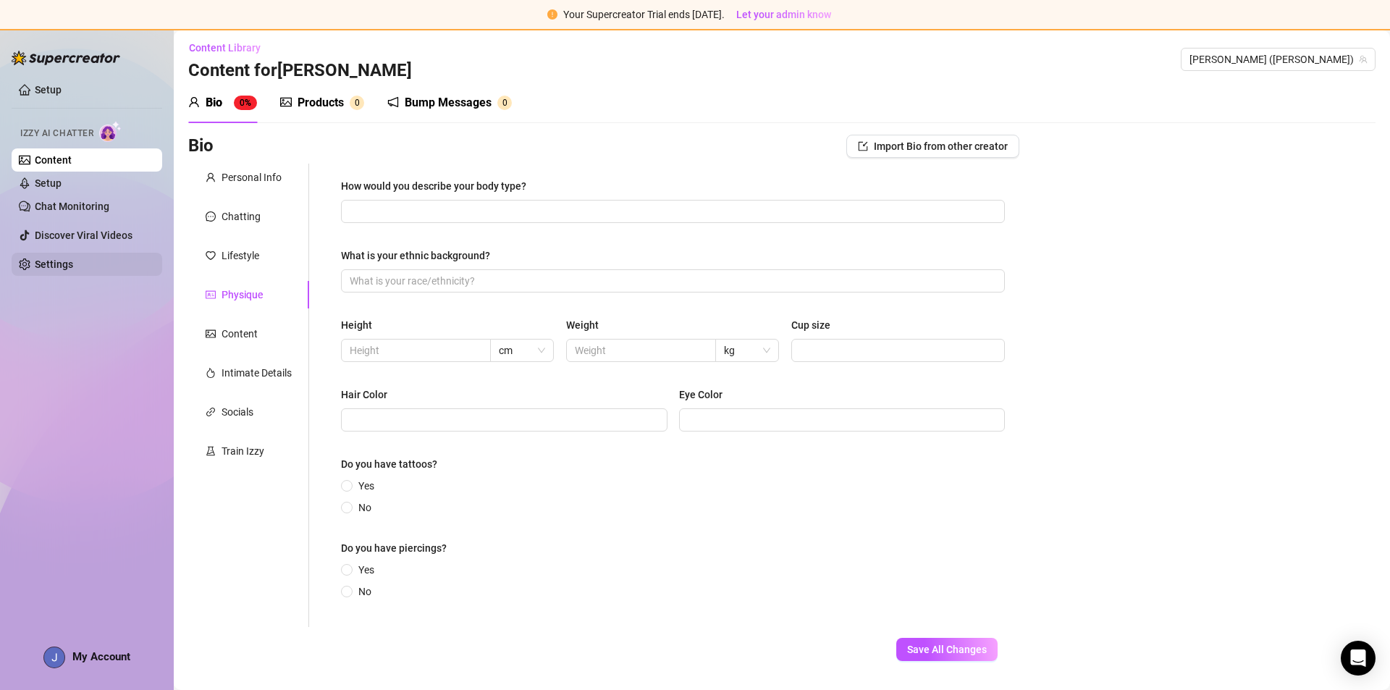
scroll to position [0, 0]
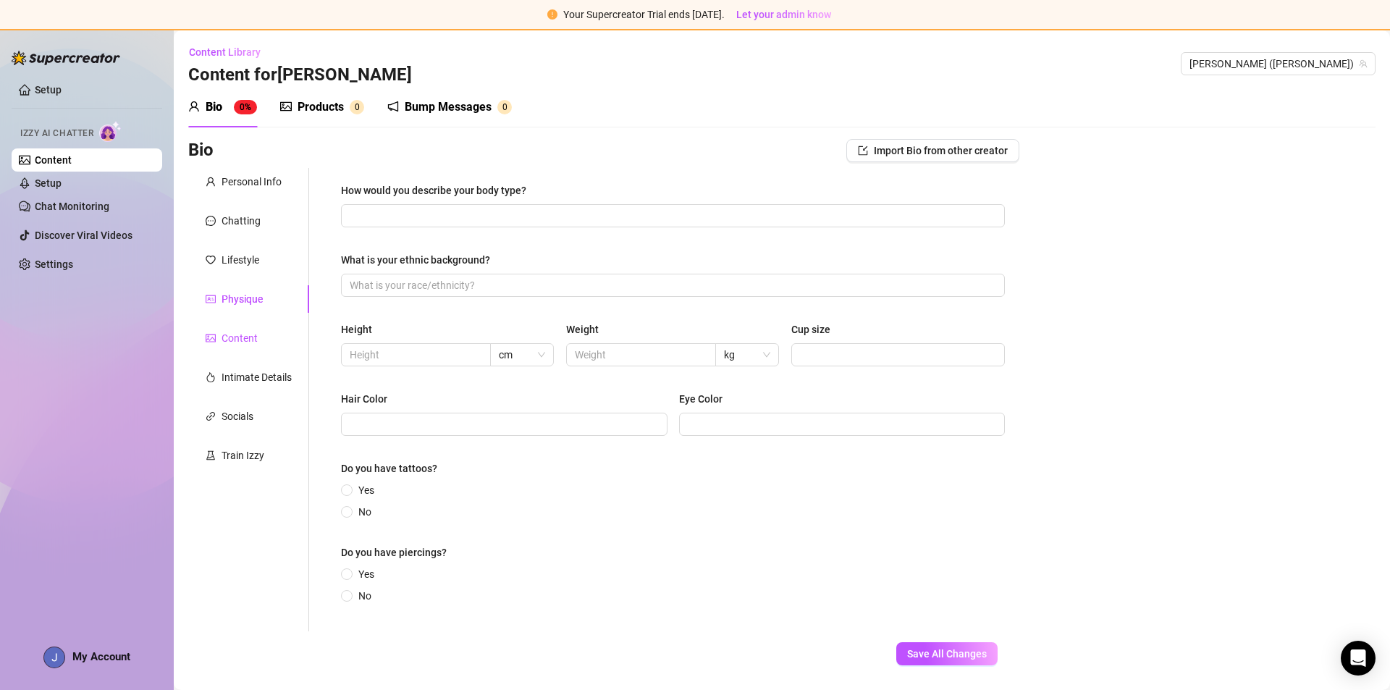
click at [224, 332] on div "Content" at bounding box center [239, 338] width 36 height 16
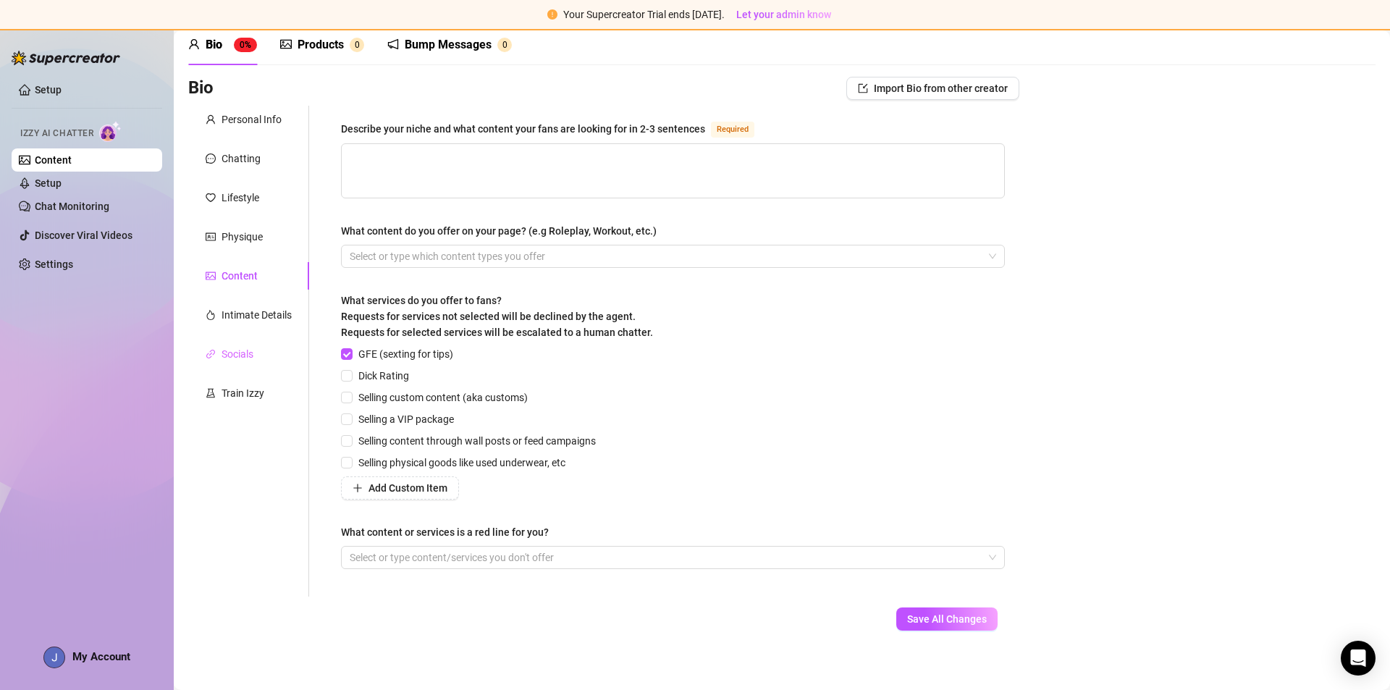
scroll to position [71, 0]
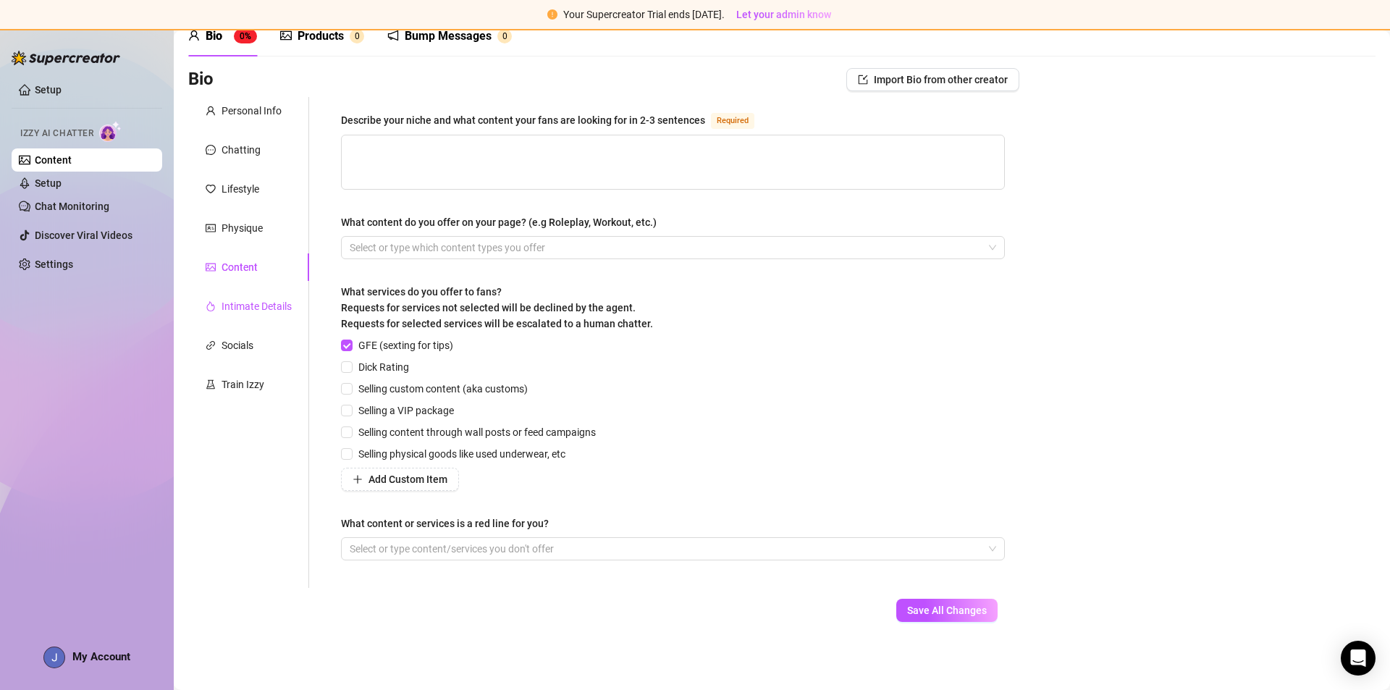
click at [235, 312] on div "Intimate Details" at bounding box center [256, 306] width 70 height 16
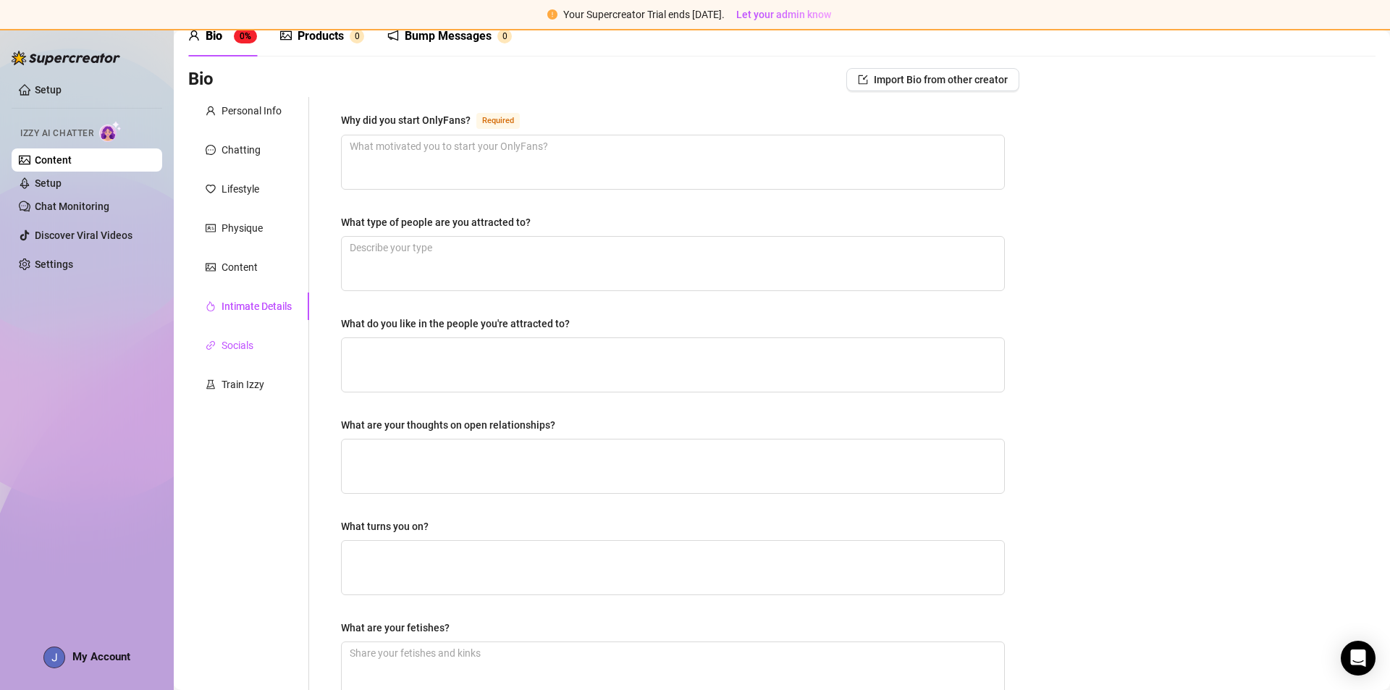
click at [244, 341] on div "Socials" at bounding box center [237, 345] width 32 height 16
